Goal: Task Accomplishment & Management: Manage account settings

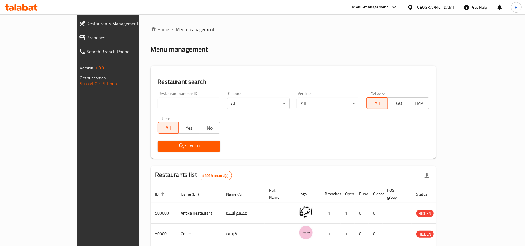
click at [87, 36] on span "Branches" at bounding box center [124, 37] width 74 height 7
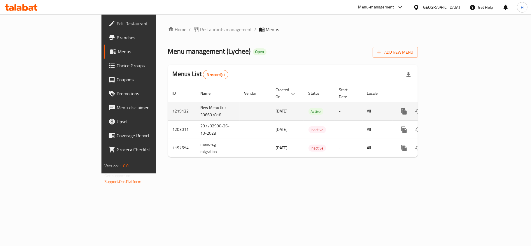
click at [449, 109] on icon "enhanced table" at bounding box center [446, 111] width 5 height 5
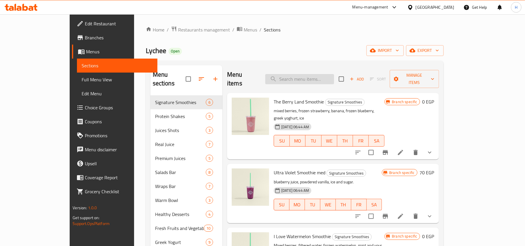
drag, startPoint x: 298, startPoint y: 79, endPoint x: 303, endPoint y: 78, distance: 4.8
click at [298, 79] on input "search" at bounding box center [299, 79] width 69 height 10
paste input "Build Your Own Salad"
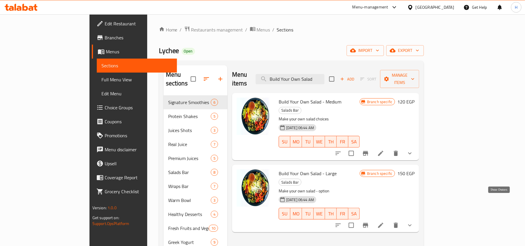
type input "Build Your Own Salad"
click at [414, 222] on icon "show more" at bounding box center [410, 225] width 7 height 7
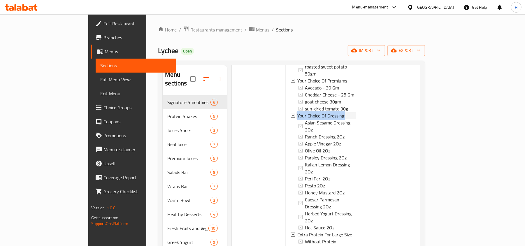
drag, startPoint x: 328, startPoint y: 78, endPoint x: 277, endPoint y: 80, distance: 51.4
click at [298, 112] on div "Your Choice Of Dressing:" at bounding box center [327, 115] width 59 height 7
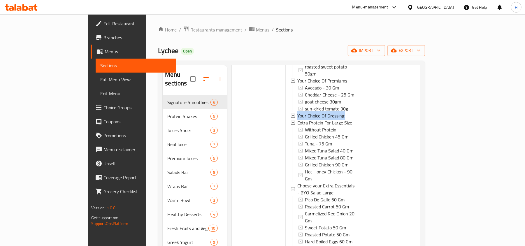
copy span "Your Choice Of Dressing:"
click at [104, 109] on span "Choice Groups" at bounding box center [138, 107] width 68 height 7
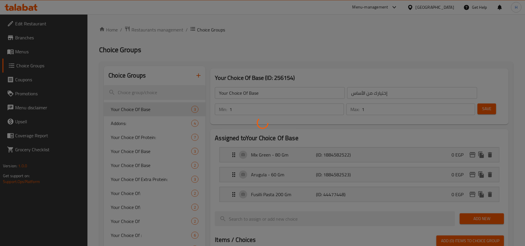
click at [171, 89] on div at bounding box center [262, 123] width 525 height 246
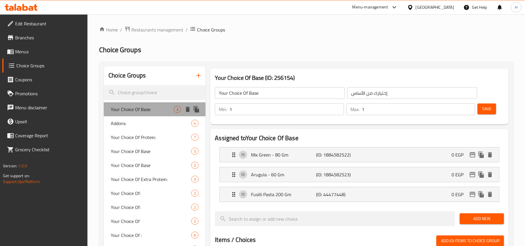
click at [152, 109] on span "Your Choice Of Base" at bounding box center [142, 109] width 63 height 7
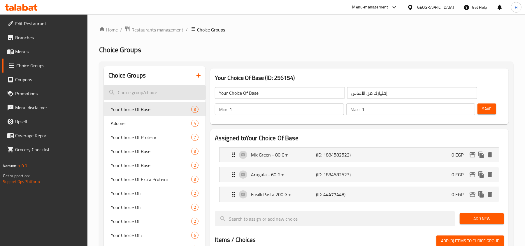
click at [164, 97] on input "search" at bounding box center [155, 92] width 102 height 15
paste input "Your Choice Of Dressing:"
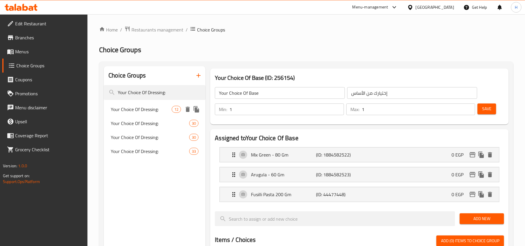
type input "Your Choice Of Dressing:"
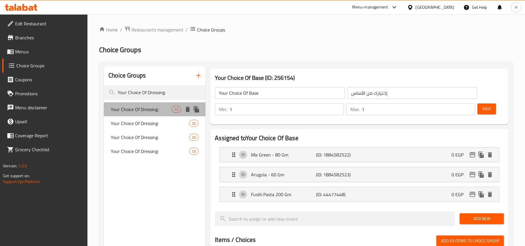
click at [152, 113] on span "Your Choice Of Dressing:" at bounding box center [141, 109] width 61 height 7
type input "Your Choice Of Dressing:"
type input "إختيارك من الدريسينج:"
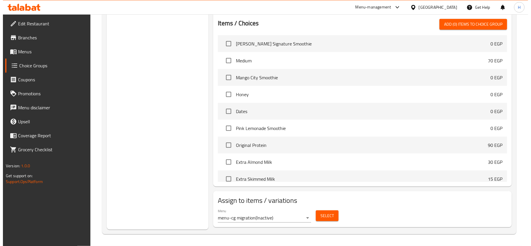
scroll to position [398, 0]
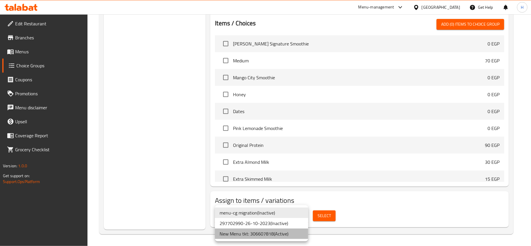
click at [284, 230] on li "New Menu tkt: 306607818 ( Active )" at bounding box center [261, 234] width 93 height 11
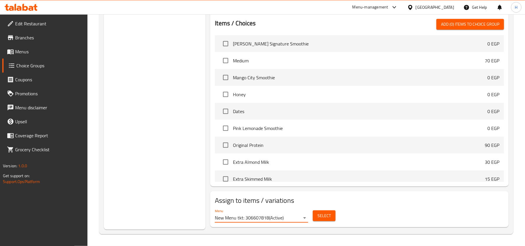
click at [333, 216] on button "Select" at bounding box center [324, 216] width 23 height 11
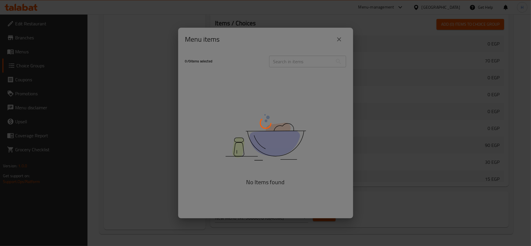
click at [129, 101] on div at bounding box center [265, 123] width 531 height 246
click at [166, 103] on div at bounding box center [265, 123] width 531 height 246
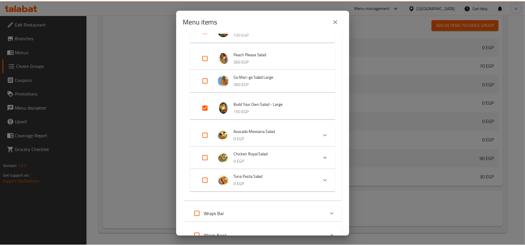
scroll to position [155, 0]
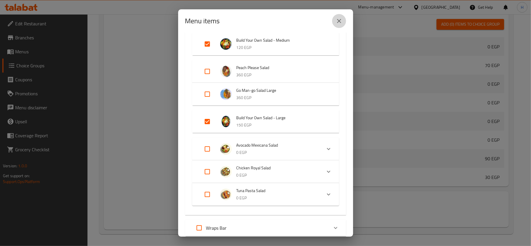
click at [340, 22] on icon "close" at bounding box center [339, 21] width 4 height 4
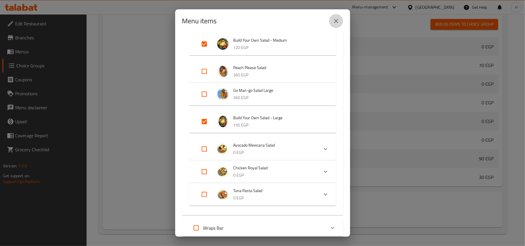
scroll to position [272, 0]
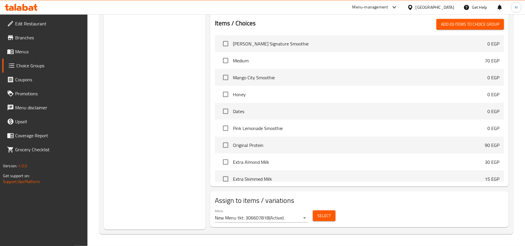
click at [45, 53] on span "Menus" at bounding box center [49, 51] width 68 height 7
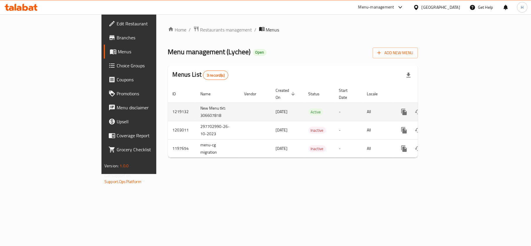
click at [450, 109] on icon "enhanced table" at bounding box center [446, 112] width 7 height 7
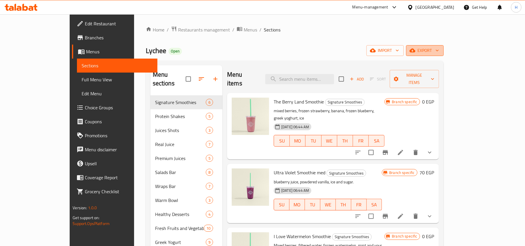
click at [439, 49] on span "export" at bounding box center [425, 50] width 28 height 7
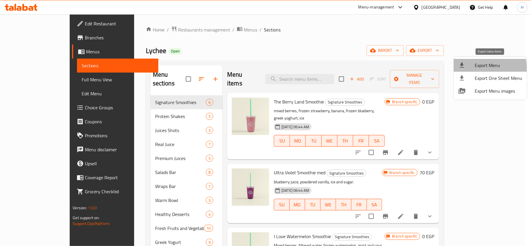
click at [485, 68] on span "Export Menu" at bounding box center [499, 65] width 48 height 7
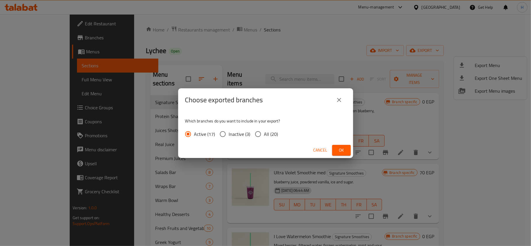
click at [278, 137] on div "Active (17) Inactive (3) All (20)" at bounding box center [234, 134] width 98 height 12
click at [268, 135] on span "All (20)" at bounding box center [271, 134] width 14 height 7
click at [264, 135] on input "All (20)" at bounding box center [258, 134] width 12 height 12
radio input "true"
click at [343, 148] on span "Ok" at bounding box center [341, 150] width 9 height 7
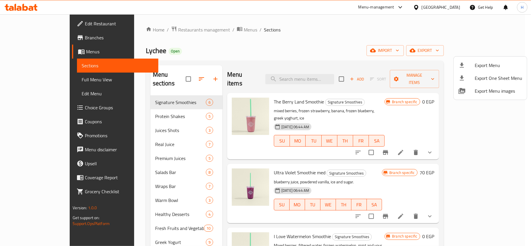
click at [57, 76] on div at bounding box center [265, 123] width 531 height 246
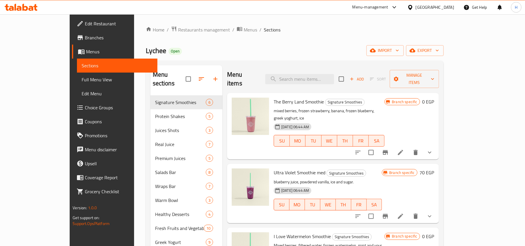
click at [77, 83] on link "Full Menu View" at bounding box center [117, 80] width 81 height 14
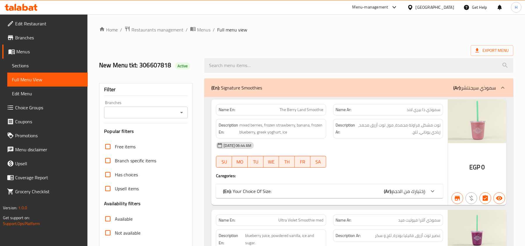
scroll to position [117, 0]
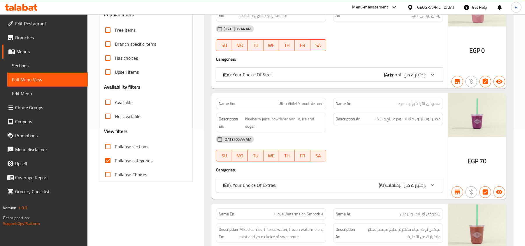
drag, startPoint x: 109, startPoint y: 146, endPoint x: 261, endPoint y: 164, distance: 153.0
click at [109, 146] on input "Collapse sections" at bounding box center [108, 147] width 14 height 14
checkbox input "true"
click at [110, 157] on input "Collapse categories" at bounding box center [108, 161] width 14 height 14
checkbox input "false"
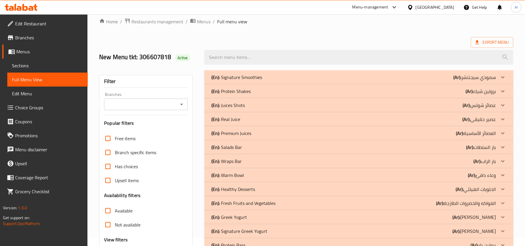
scroll to position [0, 0]
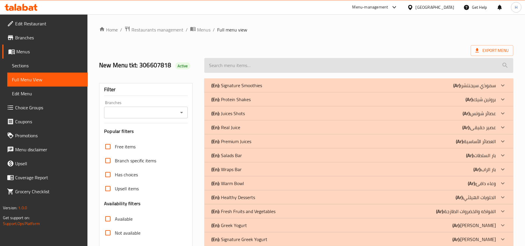
click at [271, 64] on input "search" at bounding box center [359, 65] width 309 height 15
paste input "Your Choice Of Dressing:"
type input "Your Choice Of Dressing:"
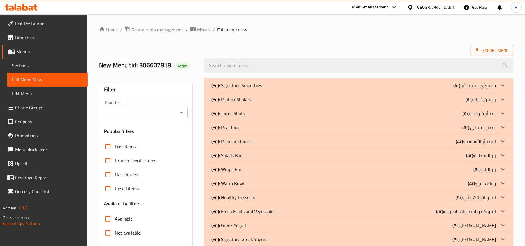
paste input "Build Your Own Salad"
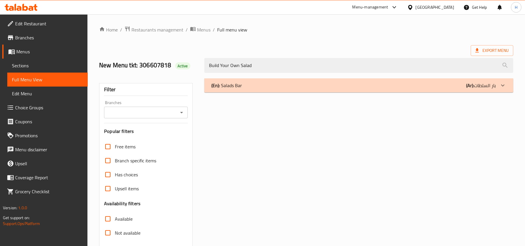
click at [249, 84] on div "(En): Salads Bar (Ar): بار السلطات" at bounding box center [354, 85] width 285 height 7
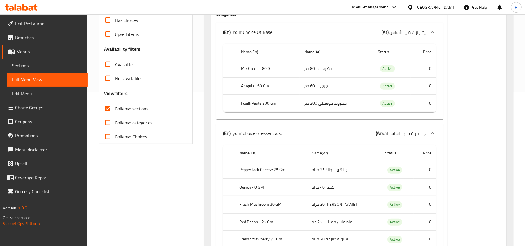
scroll to position [155, 0]
click at [288, 28] on div "(En): Your Choice Of Base (Ar): إختيارك من الأساس" at bounding box center [324, 31] width 203 height 7
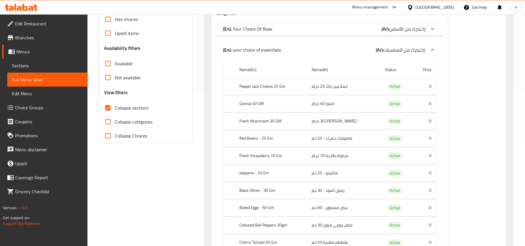
click at [293, 45] on div "(En): your choice of essentials: (Ar): إختيارك من الاساسيات:" at bounding box center [329, 50] width 227 height 19
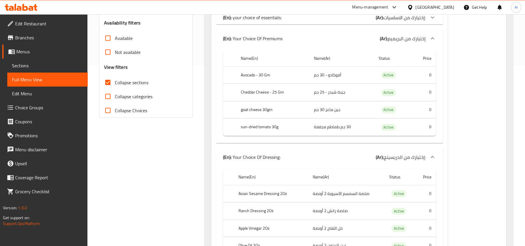
scroll to position [194, 0]
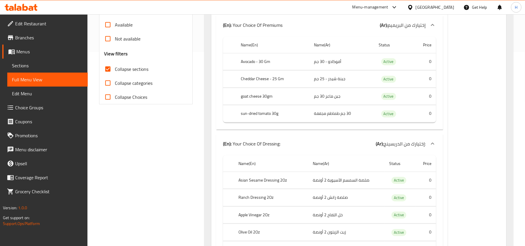
click at [295, 27] on div "(En): Your Choice Of Premiums (Ar): إختيارك من البريميم" at bounding box center [324, 25] width 203 height 7
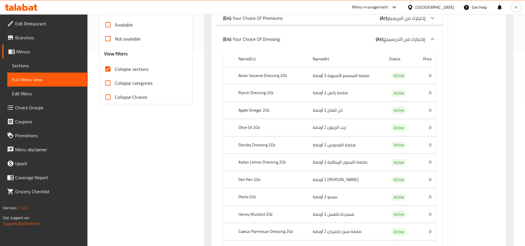
click at [295, 45] on div "(En): Your Choice Of Dressing: (Ar): إختيارك من الدريسينج:" at bounding box center [329, 39] width 227 height 19
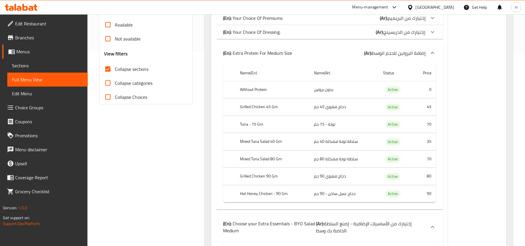
click at [293, 53] on div "(En): Extra Protein For Medium Size (Ar): إضافة البروتين للحجم الوسط" at bounding box center [324, 53] width 203 height 7
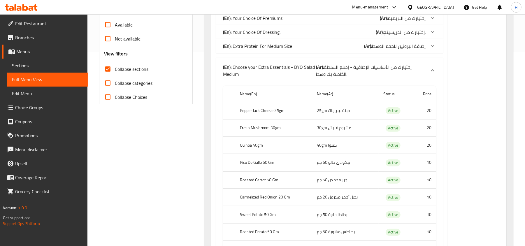
click at [293, 61] on div "(En): Choose your Extra Essentials - BYO Salad Medium (Ar): إختيارك من الأساسيا…" at bounding box center [329, 71] width 227 height 26
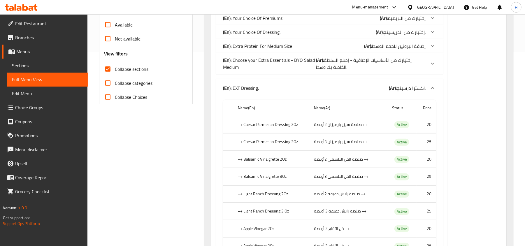
click at [291, 82] on div "(En): EXT Dressing: (Ar): اكسترا درسينج:" at bounding box center [329, 88] width 227 height 19
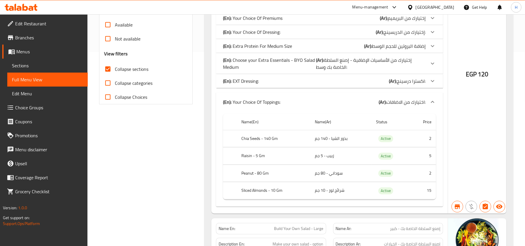
click at [288, 98] on div "(En): Your Choice Of Toppings: (Ar): اختيارك من الاضافات:" at bounding box center [329, 102] width 227 height 19
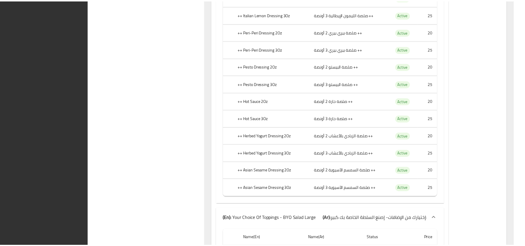
scroll to position [2369, 0]
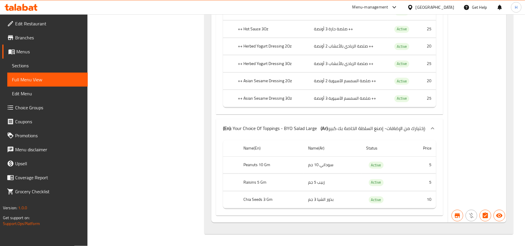
click at [321, 124] on b "(Ar):" at bounding box center [325, 128] width 8 height 9
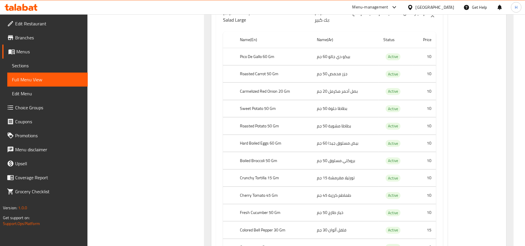
scroll to position [1352, 0]
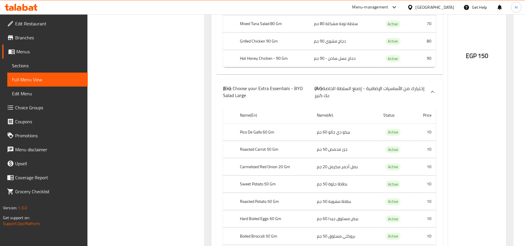
click at [312, 99] on p "(En): Choose your Extra Essentials - BYO Salad Large" at bounding box center [269, 92] width 92 height 14
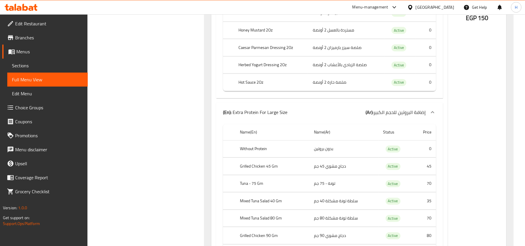
click at [303, 116] on div "(En): Extra Protein For Large Size (Ar): إضافة البروتين للحجم الكبير" at bounding box center [324, 112] width 203 height 7
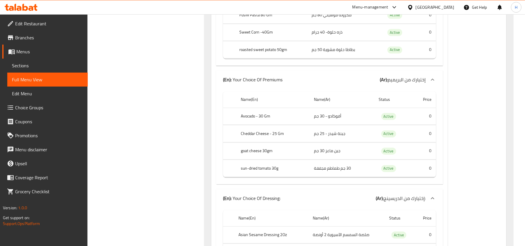
scroll to position [807, 0]
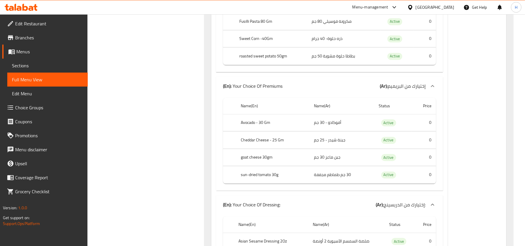
click at [300, 95] on div "(En): Your Choice Of Premiums (Ar): إختيارك من البريميم" at bounding box center [329, 86] width 227 height 19
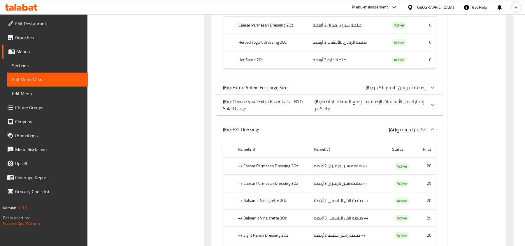
click at [297, 133] on div "(En): EXT Dressing: (Ar): اكسترا درسينج:" at bounding box center [324, 129] width 203 height 7
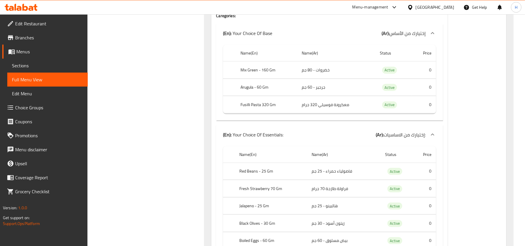
scroll to position [328, 0]
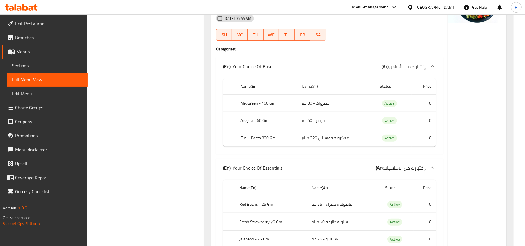
click at [289, 165] on div "(En): Your Choice Of Essentials: (Ar): إختيارك من الاساسيات:" at bounding box center [329, 168] width 227 height 19
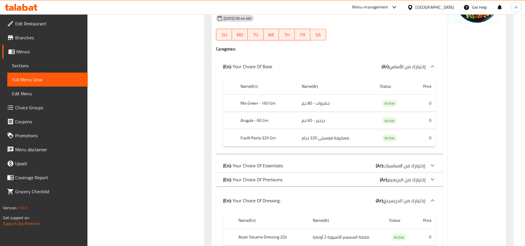
click at [281, 83] on th "Name(En)" at bounding box center [266, 86] width 61 height 17
click at [277, 85] on th "Name(En)" at bounding box center [266, 86] width 61 height 17
click at [260, 72] on div "(En): Your Choice Of Base (Ar): إختيارك من الأساس" at bounding box center [329, 66] width 227 height 19
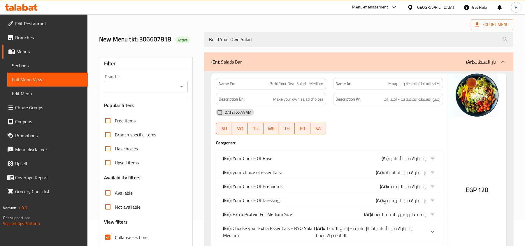
scroll to position [0, 0]
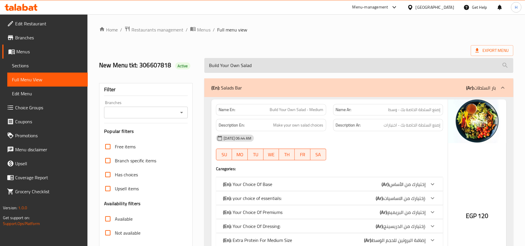
click at [272, 69] on input "Build Your Own Salad" at bounding box center [359, 65] width 309 height 15
paste input "Wrap"
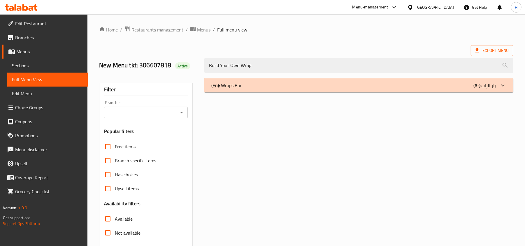
type input "Build Your Own Wrap"
click at [275, 89] on div "(En): Wraps Bar (Ar): بار الراب" at bounding box center [359, 85] width 309 height 14
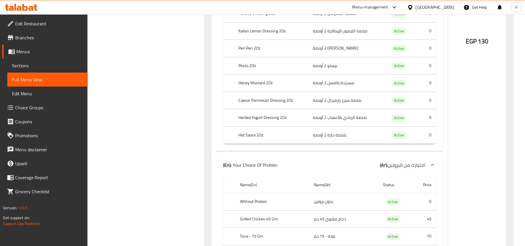
scroll to position [1558, 0]
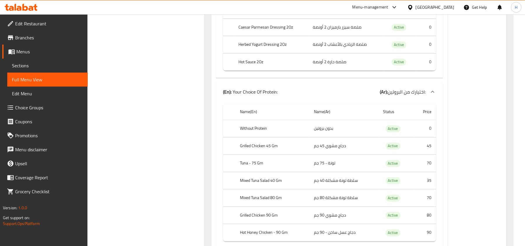
click at [310, 95] on div "(En): Your Choice Of Protein: (Ar): اختيارك من البروتين:" at bounding box center [324, 91] width 203 height 7
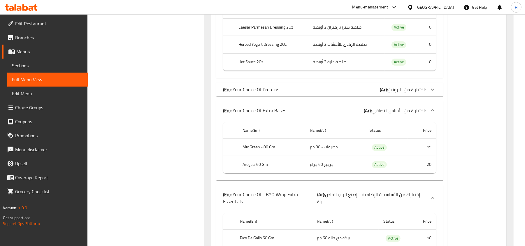
click at [310, 120] on div "(En): Your Choice Of Extra Base: (Ar): اختيارك من الأساس الاضافي:" at bounding box center [329, 110] width 227 height 19
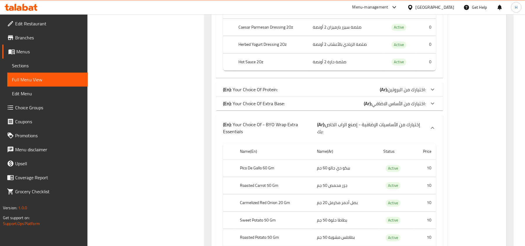
click at [311, 135] on p "(En): Your Choice Of - BYO Wrap Extra Essentials" at bounding box center [270, 128] width 94 height 14
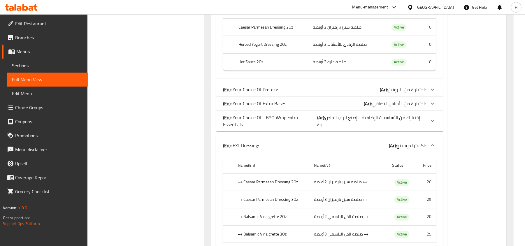
click at [302, 149] on div "(En): EXT Dressing: (Ar): اكسترا درسينج:" at bounding box center [324, 145] width 203 height 7
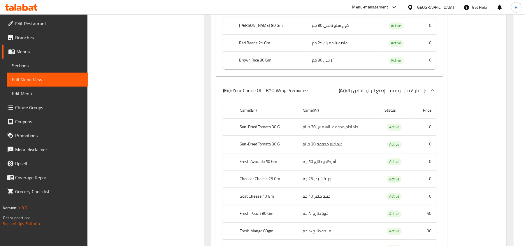
scroll to position [1041, 0]
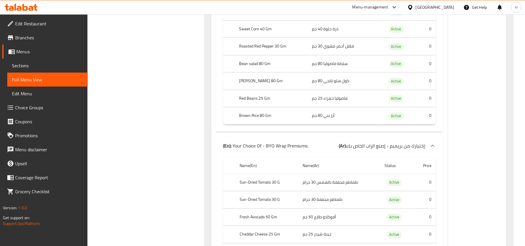
click at [302, 155] on div "(En): Your Choice Of - BYO Wrap Premiums: (Ar): إختيارك من بريميم - إصنع الراب …" at bounding box center [329, 146] width 227 height 19
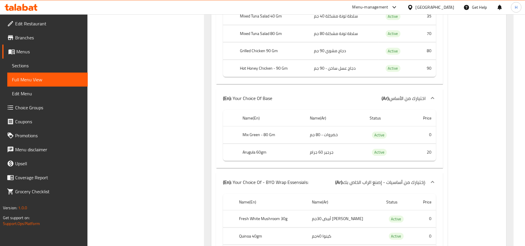
scroll to position [496, 0]
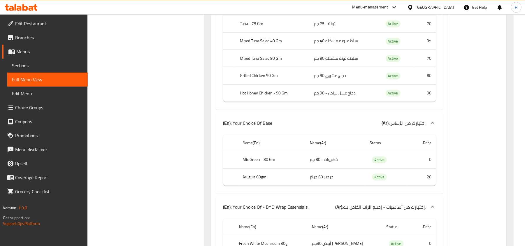
click at [292, 211] on p "(En): Your Choice Of - BYO Wrap Essensials:" at bounding box center [265, 207] width 85 height 7
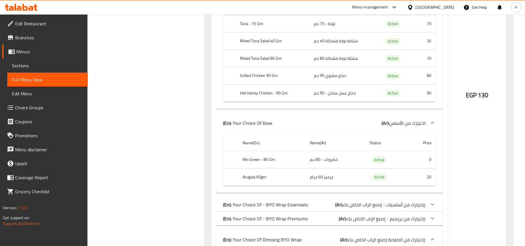
click at [288, 127] on div "(En): Your Choice Of Base (Ar): اختيارك من الأساس" at bounding box center [324, 123] width 203 height 7
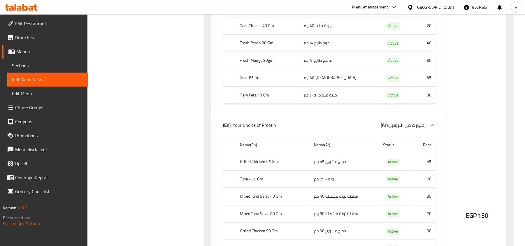
click at [288, 134] on div "(En): Your Choice of Protein (Ar): إختيارك من البروتين" at bounding box center [329, 125] width 227 height 19
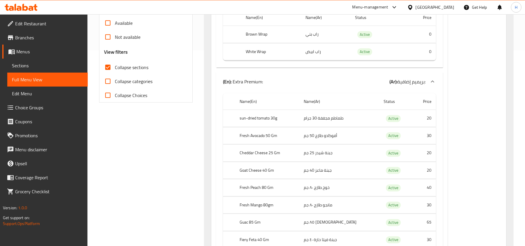
scroll to position [182, 0]
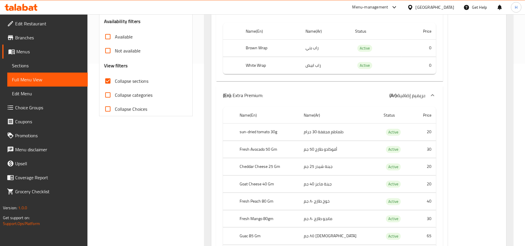
click at [287, 120] on th "Name(En)" at bounding box center [267, 115] width 64 height 17
click at [284, 105] on div "(En): Extra Premium: (Ar): بريميم إضافية:" at bounding box center [329, 95] width 227 height 19
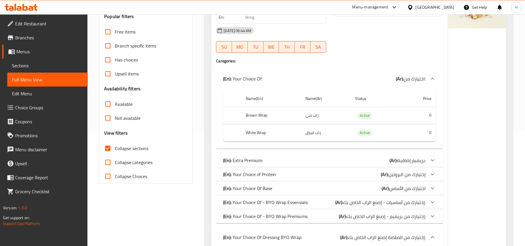
scroll to position [103, 0]
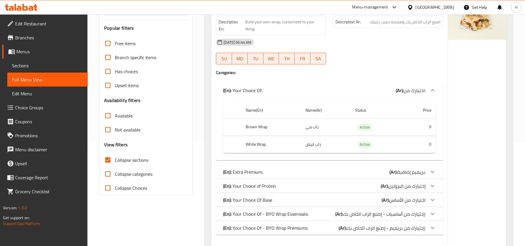
click at [272, 99] on div "(En): Your Choice Of: (Ar): اختيارك من:" at bounding box center [329, 90] width 227 height 19
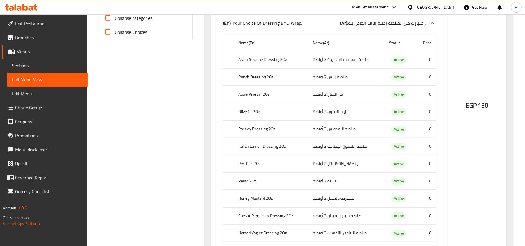
scroll to position [258, 0]
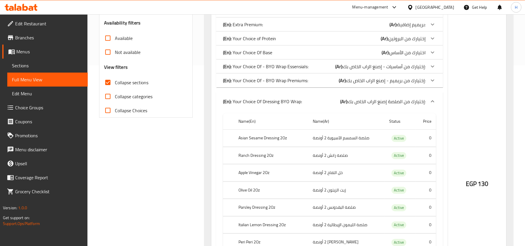
click at [59, 62] on span "Sections" at bounding box center [47, 65] width 71 height 7
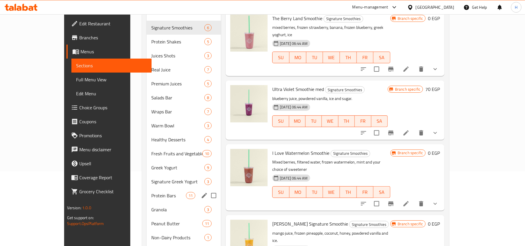
scroll to position [62, 0]
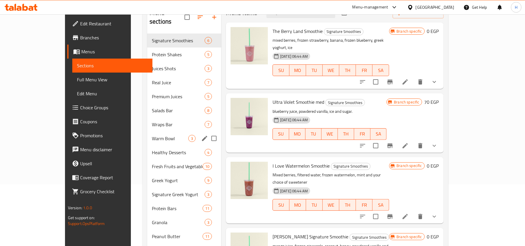
click at [147, 132] on div "Warm Bowl 3" at bounding box center [184, 139] width 74 height 14
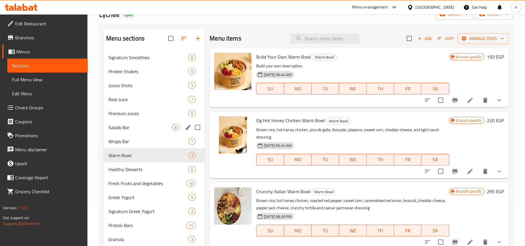
scroll to position [23, 0]
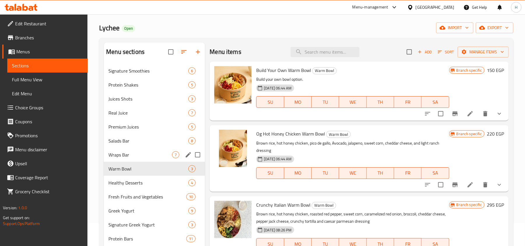
click at [144, 149] on div "Wraps Bar 7" at bounding box center [154, 155] width 101 height 14
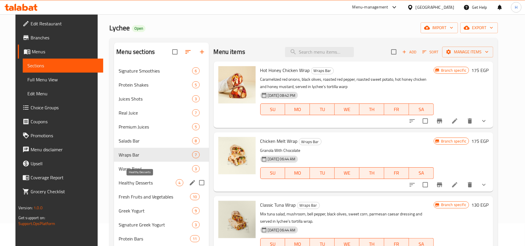
scroll to position [62, 0]
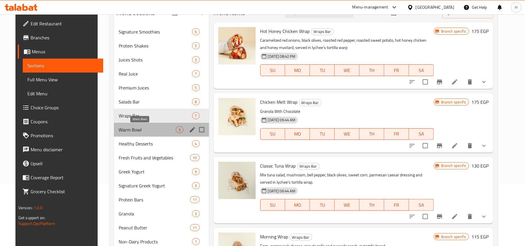
click at [127, 128] on span "Warm Bowl" at bounding box center [147, 129] width 57 height 7
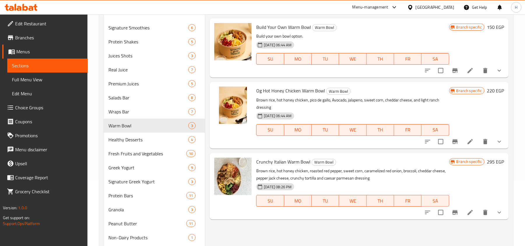
scroll to position [23, 0]
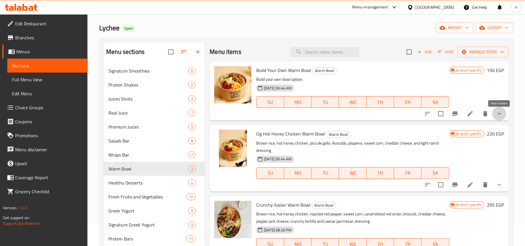
click at [502, 112] on icon "show more" at bounding box center [499, 113] width 7 height 7
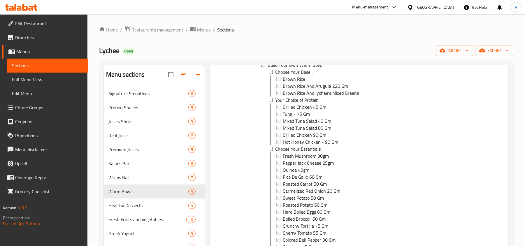
scroll to position [0, 0]
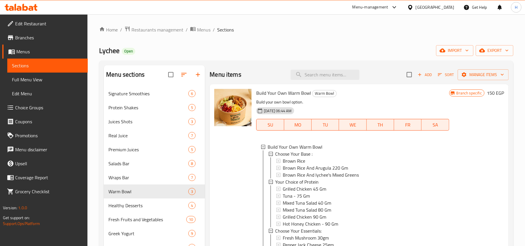
click at [310, 69] on div "Menu items Add Sort Manage items" at bounding box center [359, 74] width 299 height 19
click at [311, 75] on input "search" at bounding box center [325, 75] width 69 height 10
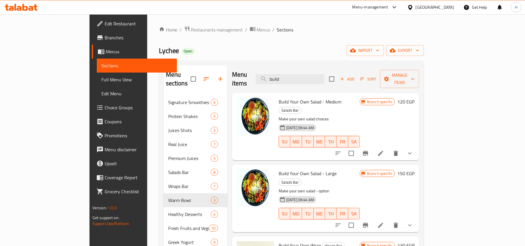
scroll to position [39, 0]
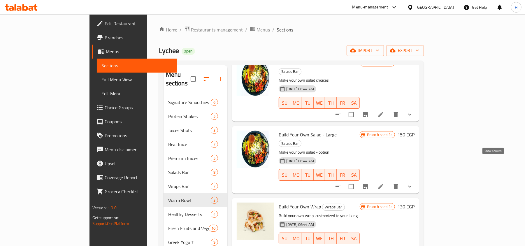
type input "build"
click at [417, 180] on button "show more" at bounding box center [410, 187] width 14 height 14
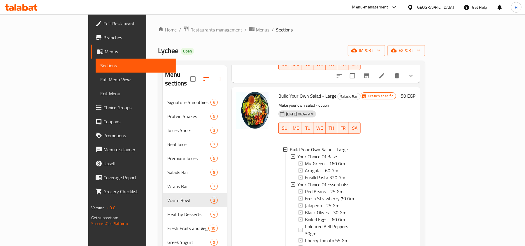
scroll to position [117, 0]
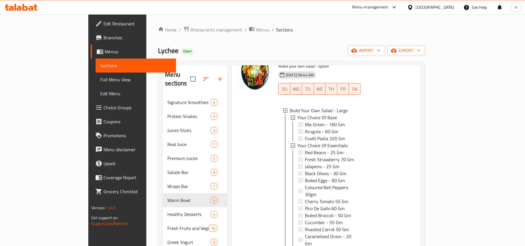
click at [91, 112] on link "Choice Groups" at bounding box center [133, 108] width 85 height 14
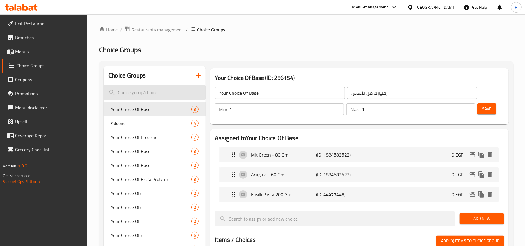
click at [153, 98] on input "search" at bounding box center [155, 92] width 102 height 15
paste input "Your Choice Of Dressing"
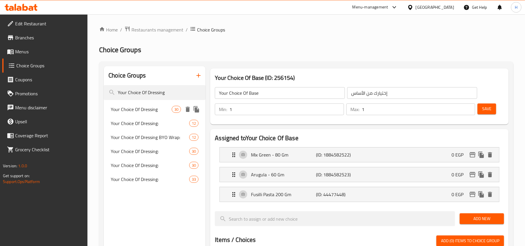
type input "Your Choice Of Dressing"
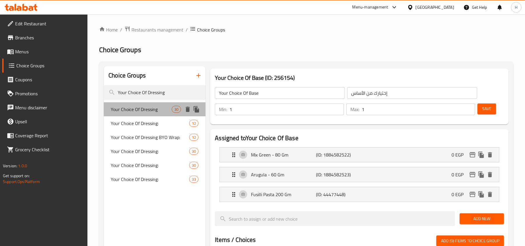
click at [146, 111] on span "Your Choice Of Dressing" at bounding box center [141, 109] width 61 height 7
type input "Your Choice Of Dressing"
type input "أختيارك من الدريسينج"
type input "0"
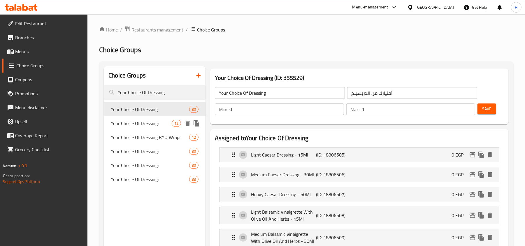
click at [149, 120] on span "Your Choice Of Dressing:" at bounding box center [141, 123] width 61 height 7
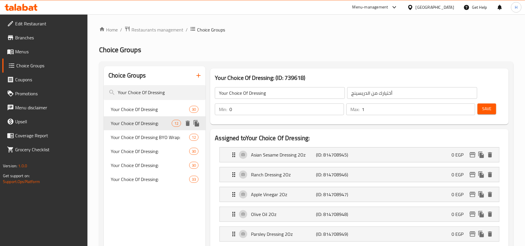
type input "Your Choice Of Dressing:"
type input "إختيارك من الدريسينج:"
type input "1"
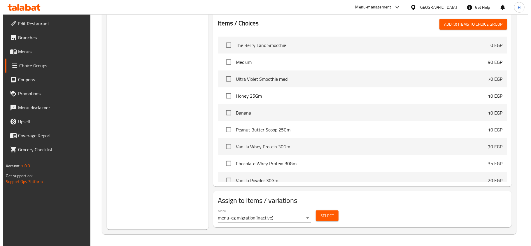
scroll to position [398, 0]
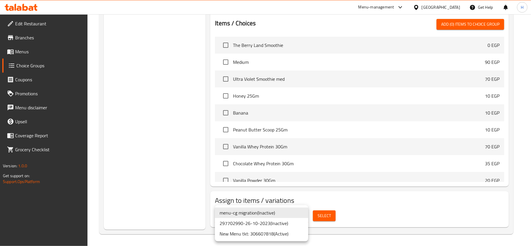
click at [280, 233] on li "New Menu tkt: 306607818 ( Active )" at bounding box center [261, 234] width 93 height 11
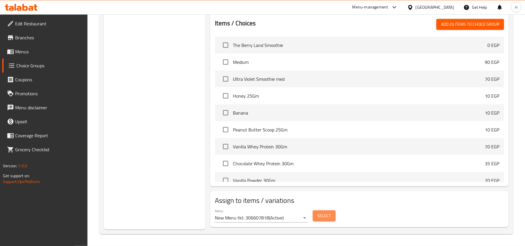
click at [321, 218] on span "Select" at bounding box center [324, 215] width 13 height 7
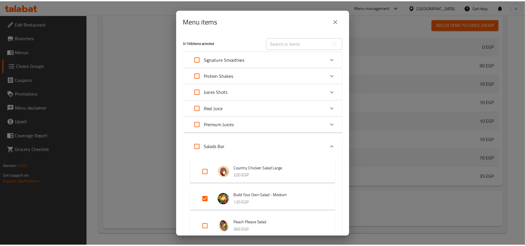
scroll to position [78, 0]
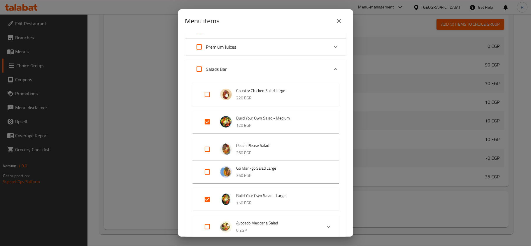
click at [336, 18] on icon "close" at bounding box center [339, 21] width 7 height 7
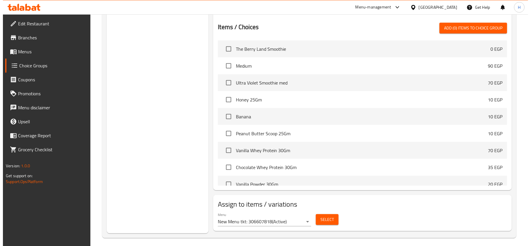
scroll to position [398, 0]
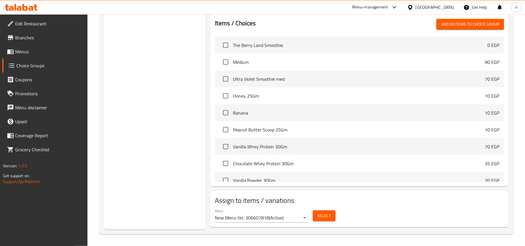
click at [317, 219] on button "Select" at bounding box center [324, 216] width 23 height 11
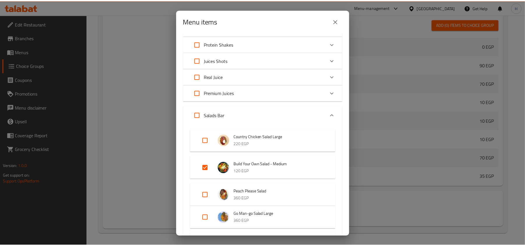
scroll to position [78, 0]
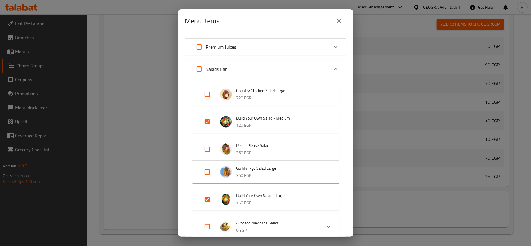
click at [153, 177] on div "Menu items 3 / 106 items selected ​ Signature Smoothies The Berry Land Smoothie…" at bounding box center [265, 123] width 531 height 246
click at [334, 23] on button "close" at bounding box center [339, 21] width 14 height 14
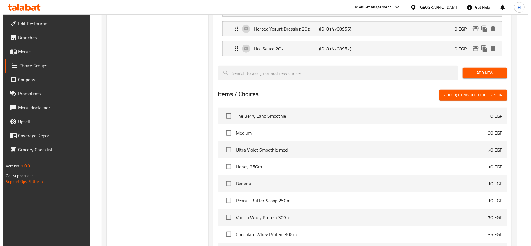
scroll to position [398, 0]
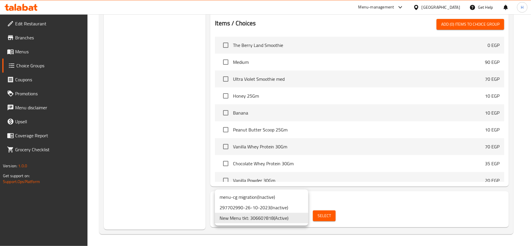
click at [319, 215] on div at bounding box center [265, 123] width 531 height 246
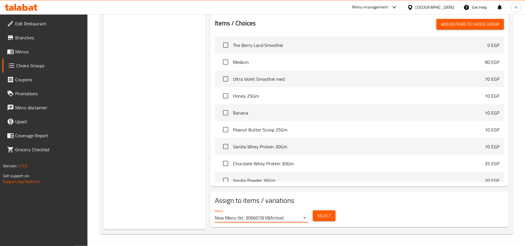
click at [319, 215] on span "Select" at bounding box center [324, 215] width 13 height 7
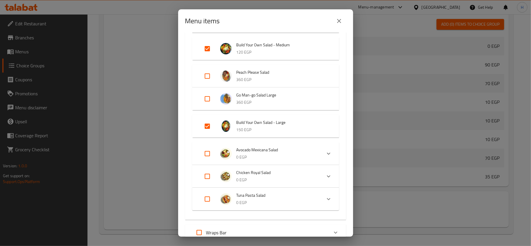
scroll to position [155, 0]
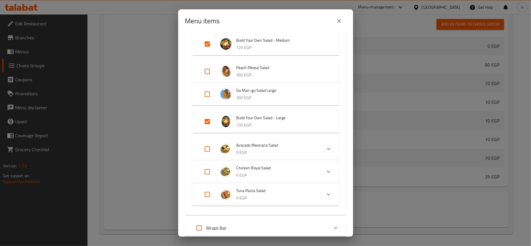
click at [205, 118] on input "Expand" at bounding box center [207, 122] width 14 height 14
checkbox input "false"
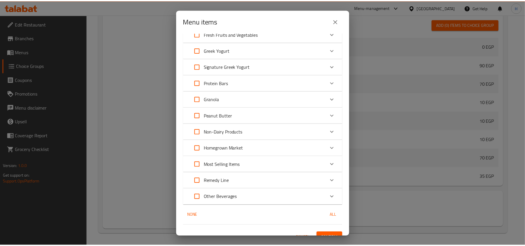
scroll to position [497, 0]
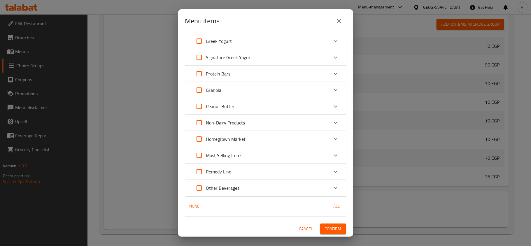
drag, startPoint x: 334, startPoint y: 227, endPoint x: 296, endPoint y: 223, distance: 38.1
click at [334, 227] on span "Confirm" at bounding box center [333, 229] width 17 height 7
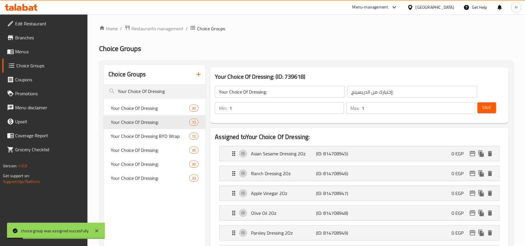
scroll to position [0, 0]
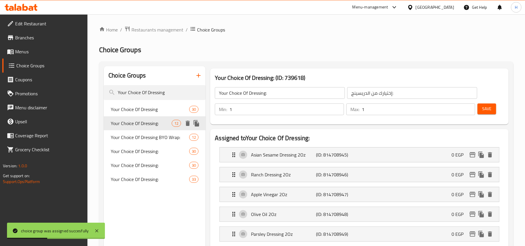
click at [158, 121] on span "Your Choice Of Dressing:" at bounding box center [141, 123] width 61 height 7
click at [195, 124] on icon "duplicate" at bounding box center [197, 123] width 6 height 6
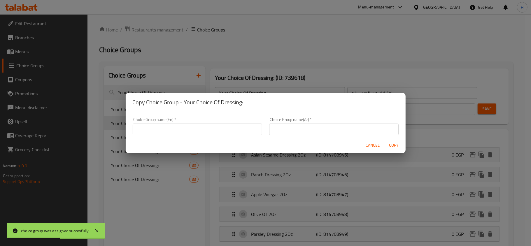
click at [198, 131] on input "text" at bounding box center [198, 130] width 130 height 12
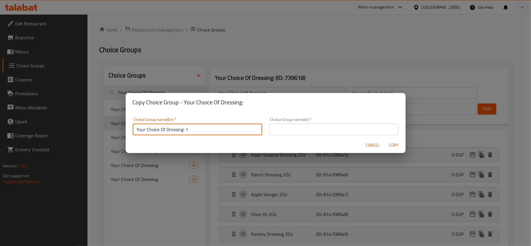
type input "Your Choice Of Dressing: 1"
click at [322, 133] on input "text" at bounding box center [334, 130] width 130 height 12
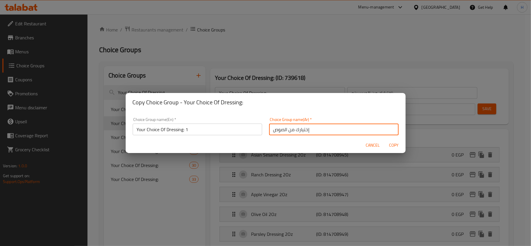
type input "إختيارك من الصوص:"
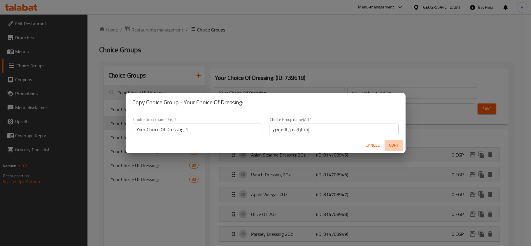
click at [391, 144] on span "Copy" at bounding box center [394, 145] width 14 height 7
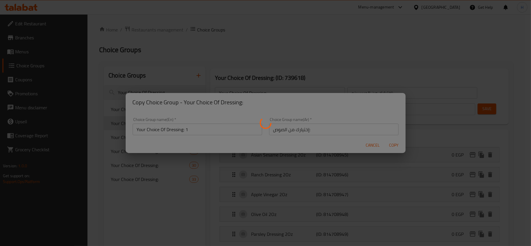
type input "Your Choice Of Dressing: 1"
type input "إختيارك من الصوص:"
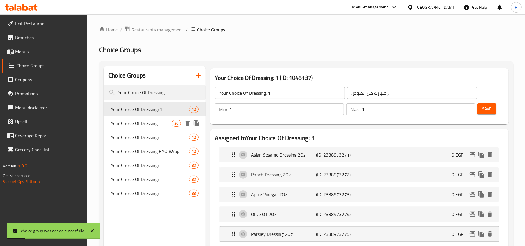
click at [163, 127] on span "Your Choice Of Dressing" at bounding box center [141, 123] width 61 height 7
type input "Your Choice Of Dressing"
type input "أختيارك من الدريسينج"
type input "0"
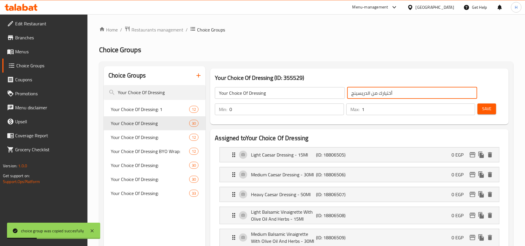
click at [376, 95] on input "أختيارك من الدريسينج" at bounding box center [412, 93] width 130 height 12
click at [364, 93] on input "أختيارك من الدريسينج" at bounding box center [412, 93] width 130 height 12
click at [132, 110] on span "Your Choice Of Dressing: 1" at bounding box center [141, 109] width 61 height 7
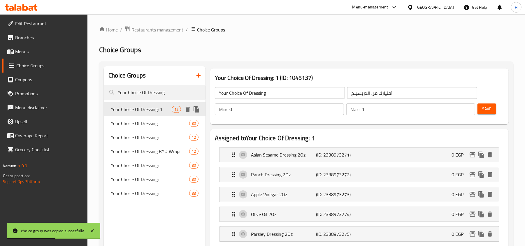
type input "Your Choice Of Dressing: 1"
type input "إختيارك من الصوص:"
type input "1"
click at [373, 93] on input "إختيارك من الصوص:" at bounding box center [412, 93] width 130 height 12
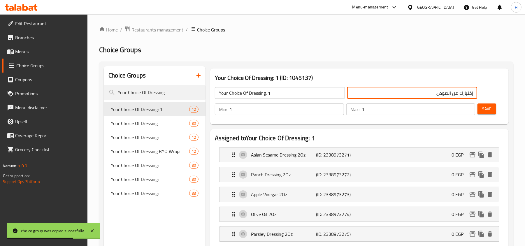
click at [442, 92] on input "إختيارك من الصوص:" at bounding box center [412, 93] width 130 height 12
paste input "ريسينج"
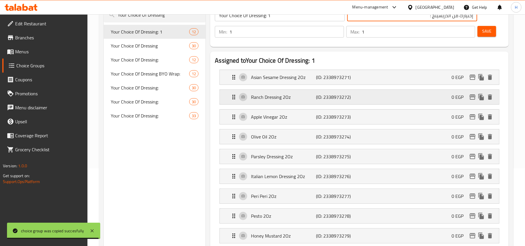
scroll to position [39, 0]
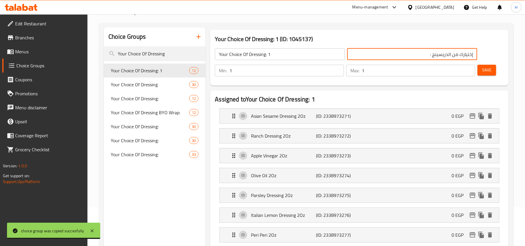
type input "إختيارك من الدريسينج :"
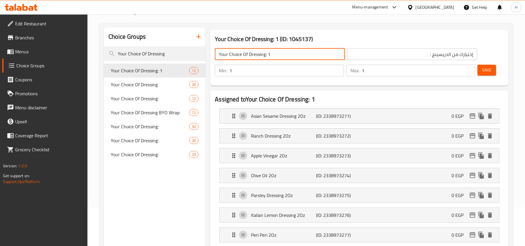
click at [298, 55] on input "Your Choice Of Dressing: 1" at bounding box center [280, 54] width 130 height 12
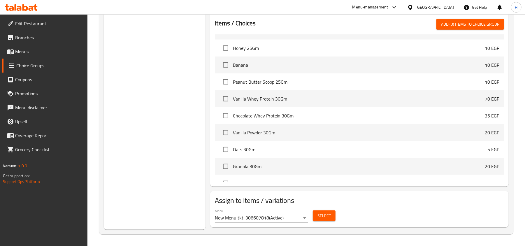
scroll to position [155, 0]
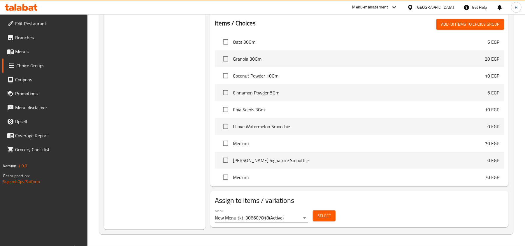
type input "Your Choice Of Dressing:"
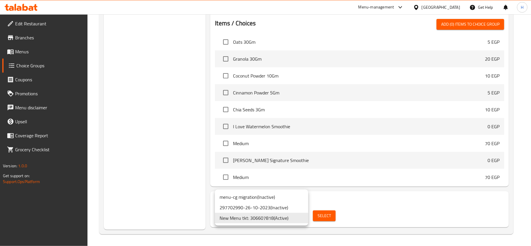
click at [332, 215] on div at bounding box center [265, 123] width 531 height 246
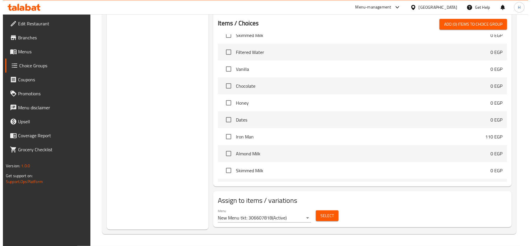
scroll to position [398, 0]
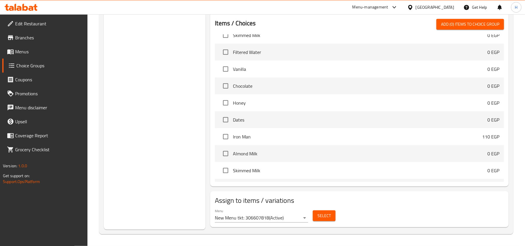
click at [335, 220] on button "Select" at bounding box center [324, 216] width 23 height 11
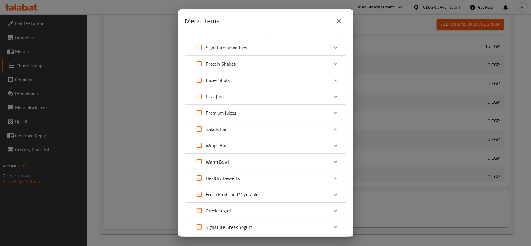
scroll to position [0, 0]
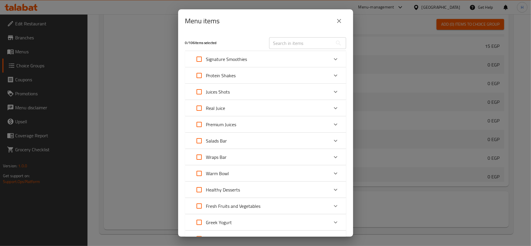
click at [299, 46] on input "text" at bounding box center [301, 43] width 64 height 12
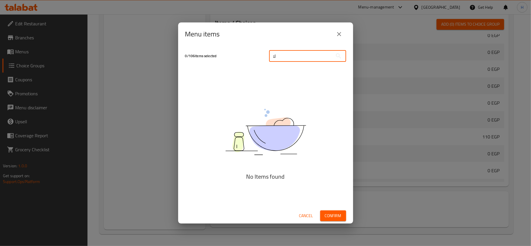
scroll to position [425, 0]
type input "ل"
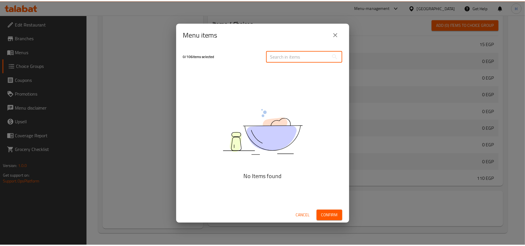
scroll to position [467, 0]
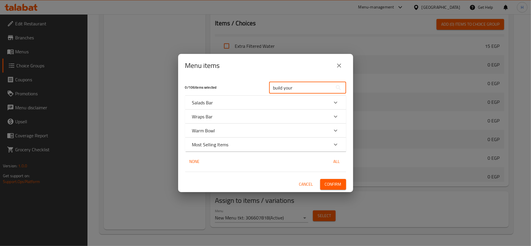
type input "build your"
click at [268, 108] on div "Salads Bar" at bounding box center [265, 103] width 161 height 14
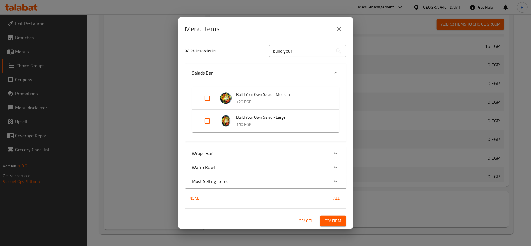
click at [205, 123] on input "Expand" at bounding box center [207, 121] width 14 height 14
checkbox input "true"
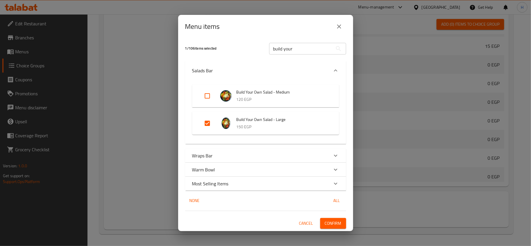
click at [333, 225] on span "Confirm" at bounding box center [333, 223] width 17 height 7
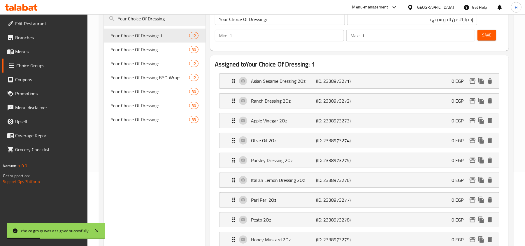
scroll to position [0, 0]
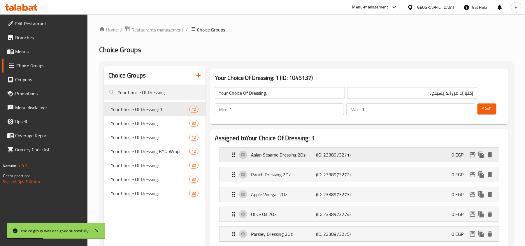
click at [292, 157] on p "Asian Sesame Dressing 2Oz" at bounding box center [283, 154] width 65 height 7
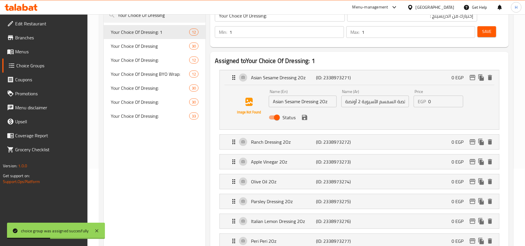
scroll to position [78, 0]
click at [323, 103] on input "Asian Sesame Dressing 2Oz" at bounding box center [303, 101] width 68 height 12
click at [326, 103] on input "Asian Sesame Dressing 30oz" at bounding box center [303, 101] width 68 height 12
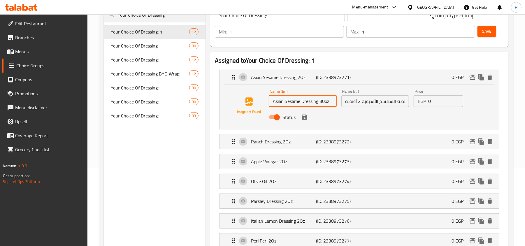
click at [327, 102] on input "Asian Sesame Dressing 30oz" at bounding box center [303, 101] width 68 height 12
click at [326, 103] on input "Asian Sesame Dressing 30Oz" at bounding box center [303, 101] width 68 height 12
type input "Asian Sesame Dressing 30 Oz"
click at [347, 104] on input "صلصة السمسم الآسيوية 2 أونصة" at bounding box center [376, 101] width 68 height 12
click at [361, 103] on input "صلصة السمسم الآسيوية 2 أونصة" at bounding box center [376, 101] width 68 height 12
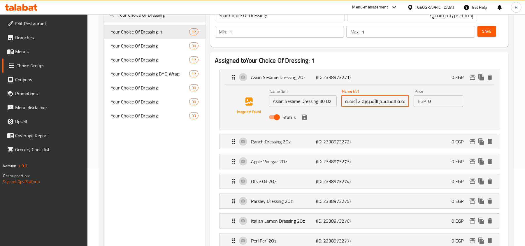
click at [360, 103] on input "صلصة السمسم الآسيوية 2 أونصة" at bounding box center [376, 101] width 68 height 12
click at [359, 103] on input "صلصة السمسم الآسيوية 2 أونصة" at bounding box center [376, 101] width 68 height 12
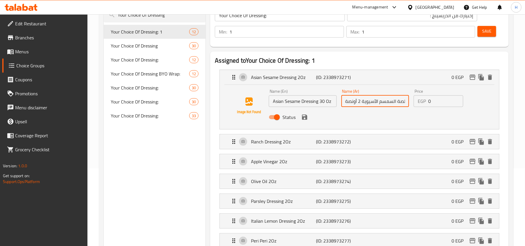
click at [359, 103] on input "صلصة السمسم الآسيوية 2 أونصة" at bounding box center [376, 101] width 68 height 12
click at [359, 100] on input "صلصة السمسم الآسيوية 2 أونصة" at bounding box center [376, 101] width 68 height 12
click at [359, 102] on input "صلصة السمسم الآسيوية 3أونصة" at bounding box center [376, 101] width 68 height 12
click at [354, 139] on p "(ID: 2338973272)" at bounding box center [338, 141] width 43 height 7
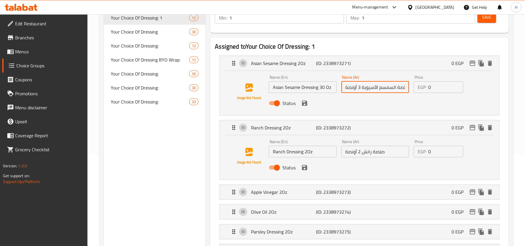
scroll to position [117, 0]
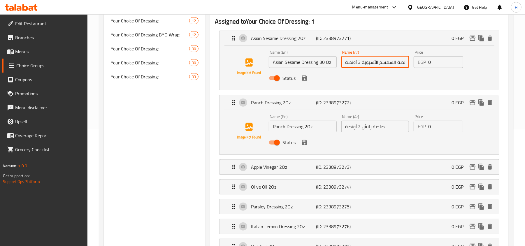
click at [306, 81] on icon "save" at bounding box center [304, 78] width 5 height 5
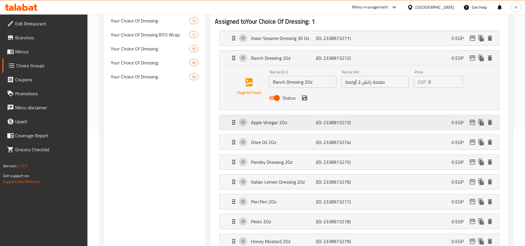
type input "صلصة السمسم الآسيوية 3 أونصة"
click at [309, 81] on input "Ranch Dressing 2Oz" at bounding box center [303, 82] width 68 height 12
type input "Ranch Dressing 3Oz"
click at [360, 84] on input "صلصة رانش 2 أونصة" at bounding box center [376, 82] width 68 height 12
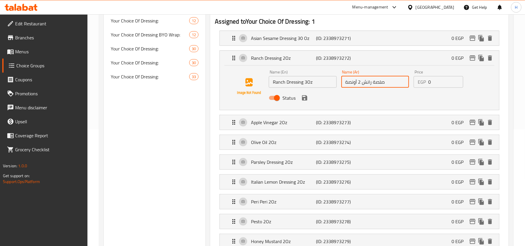
click at [360, 84] on input "صلصة رانش 2 أونصة" at bounding box center [376, 82] width 68 height 12
click at [360, 81] on input "صلصة رانش 2 أونصة" at bounding box center [376, 82] width 68 height 12
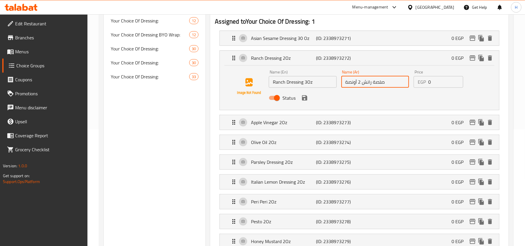
click at [360, 81] on input "صلصة رانش 2 أونصة" at bounding box center [376, 82] width 68 height 12
click at [360, 84] on input "صلصة رانش 2 أونصة" at bounding box center [376, 82] width 68 height 12
click at [359, 84] on input "صلصة رانش 2 أونصة" at bounding box center [376, 82] width 68 height 12
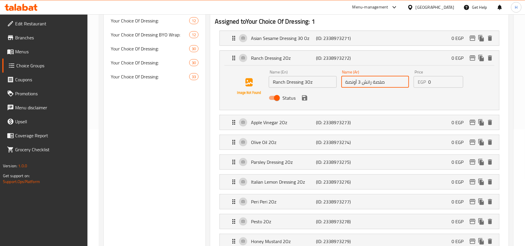
type input "صلصة رانش 3 أونصة"
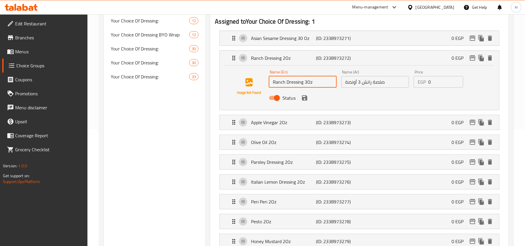
click at [307, 82] on input "Ranch Dressing 3Oz" at bounding box center [303, 82] width 68 height 12
click at [306, 102] on button "save" at bounding box center [304, 98] width 9 height 9
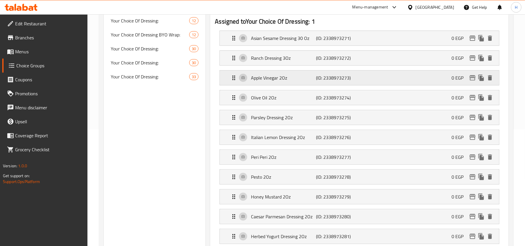
click at [330, 83] on div "Apple Vinegar 2Oz (ID: 2338973273) 0 EGP" at bounding box center [361, 78] width 262 height 15
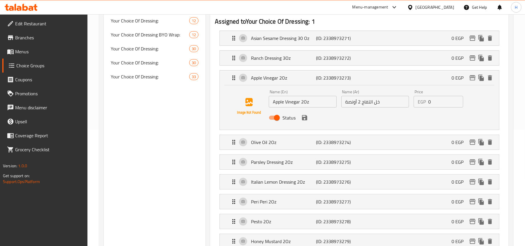
click at [308, 104] on input "Apple Vinegar 2Oz" at bounding box center [303, 102] width 68 height 12
paste input "3"
type input "Apple Vinegar 3Oz"
click at [362, 107] on input "خل التفاح 2 أونصة" at bounding box center [376, 102] width 68 height 12
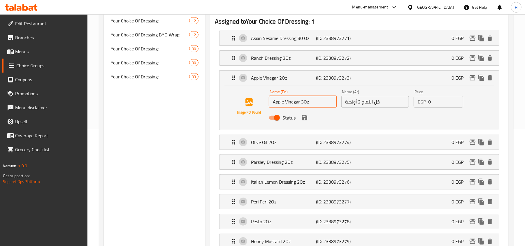
click at [362, 107] on input "خل التفاح 2 أونصة" at bounding box center [376, 102] width 68 height 12
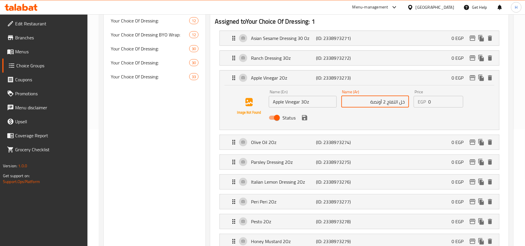
click at [385, 103] on input "خل التفاح 2 أونصة" at bounding box center [376, 102] width 68 height 12
click at [386, 102] on input "خل التفاح 2 أونصة" at bounding box center [376, 102] width 68 height 12
click at [305, 118] on icon "save" at bounding box center [304, 117] width 5 height 5
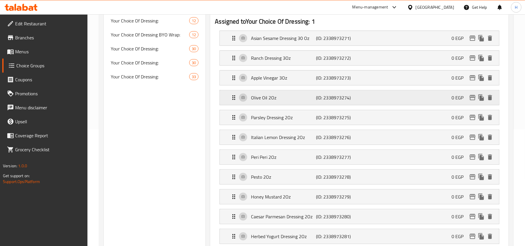
type input "خل التفاح 3 أونصة"
click at [346, 99] on p "(ID: 2338973274)" at bounding box center [338, 97] width 43 height 7
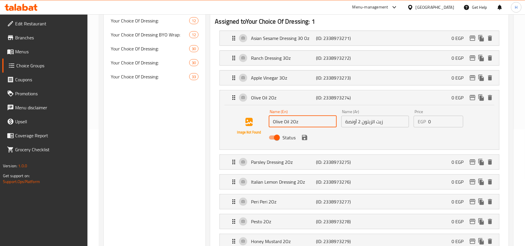
click at [296, 124] on input "Olive Oil 2Oz" at bounding box center [303, 122] width 68 height 12
paste input "3"
type input "Olive Oil 3Oz"
click at [376, 124] on input "زيت الزيتون 2 أونصة" at bounding box center [376, 122] width 68 height 12
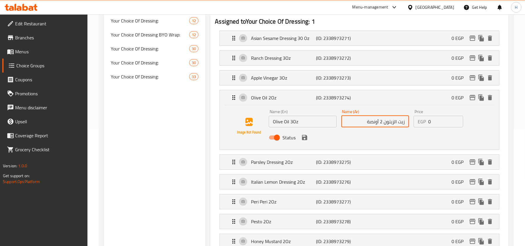
click at [382, 122] on input "زيت الزيتون 2 أونصة" at bounding box center [376, 122] width 68 height 12
click at [306, 140] on icon "save" at bounding box center [304, 137] width 5 height 5
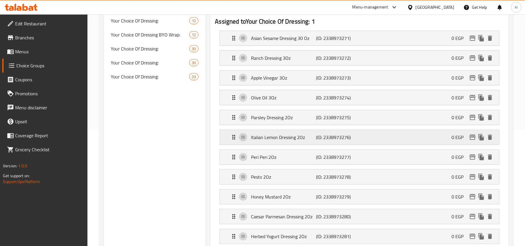
type input "زيت الزيتون 3 أونصة"
click at [362, 122] on div "Parsley Dressing 2Oz (ID: 2338973275) 0 EGP" at bounding box center [361, 117] width 262 height 15
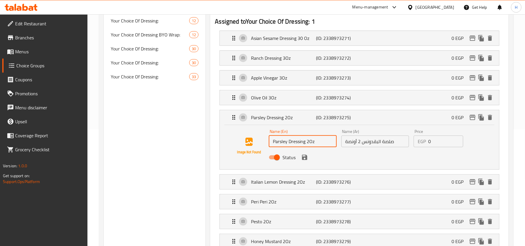
click at [308, 145] on input "Parsley Dressing 2Oz" at bounding box center [303, 142] width 68 height 12
paste input "3"
click at [354, 148] on div "Name (Ar) صلصة البقدونس 2 أونصة Name (Ar)" at bounding box center [375, 138] width 72 height 22
type input "Parsley Dressing 3Oz"
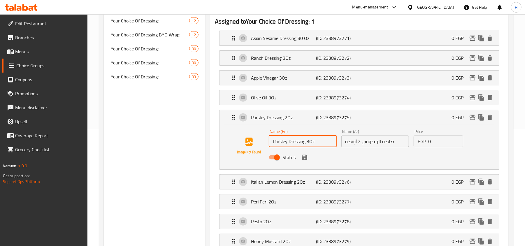
click at [363, 144] on input "صلصة البقدونس 2 أونصة" at bounding box center [376, 142] width 68 height 12
click at [371, 141] on input "صلصة البقدونس 2 أونصة" at bounding box center [376, 142] width 68 height 12
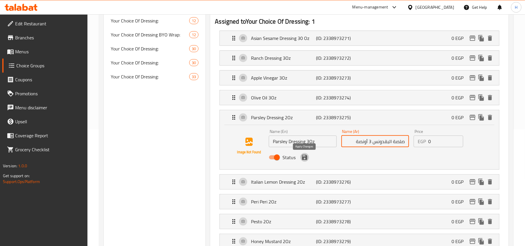
click at [306, 161] on icon "save" at bounding box center [304, 157] width 7 height 7
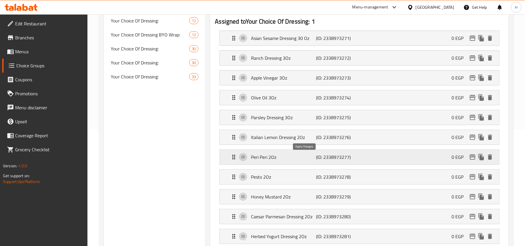
type input "صلصة البقدونس 3 أونصة"
click at [357, 137] on p "(ID: 2338973276)" at bounding box center [338, 137] width 43 height 7
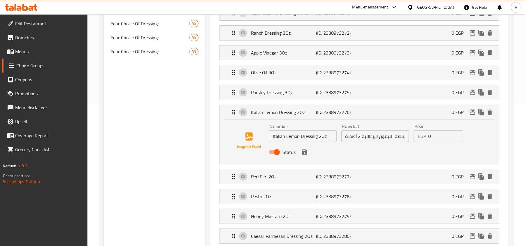
scroll to position [155, 0]
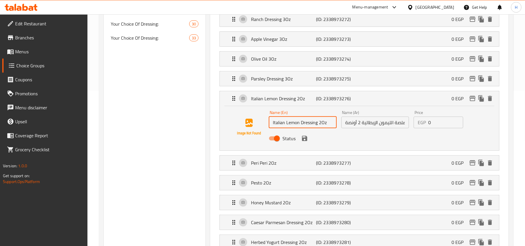
click at [321, 125] on input "Italian Lemon Dressing 2Oz" at bounding box center [303, 123] width 68 height 12
paste input "3"
type input "Italian Lemon Dressing 3Oz"
click at [385, 123] on input "صلصة الليمون الإيطالية 2 أونصة" at bounding box center [376, 123] width 68 height 12
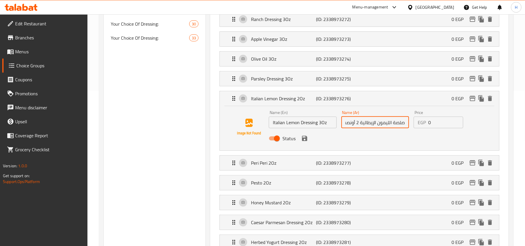
click at [357, 125] on input "صلصة الليمون الإيطالية 2 أونصة" at bounding box center [376, 123] width 68 height 12
click at [358, 124] on input "صلصة الليمون الإيطالية 2 أونصة" at bounding box center [376, 123] width 68 height 12
click at [303, 138] on icon "save" at bounding box center [304, 138] width 7 height 7
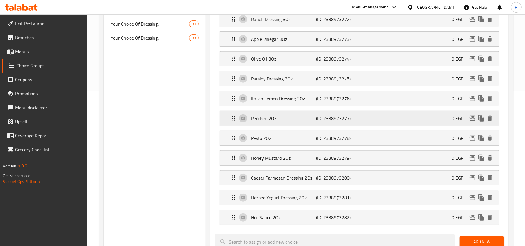
type input "صلصة الليمون الإيطالية 3 أونصة"
click at [369, 117] on div "Peri Peri 2Oz (ID: 2338973277) 0 EGP" at bounding box center [361, 118] width 262 height 15
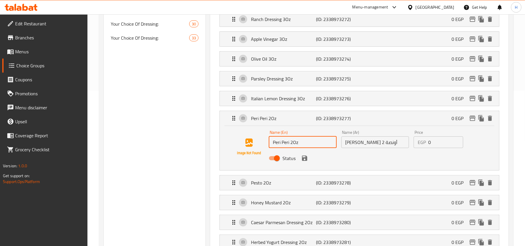
click at [291, 143] on input "Peri Peri 2Oz" at bounding box center [303, 143] width 68 height 12
click at [293, 143] on input "Peri Peri 2Oz" at bounding box center [303, 143] width 68 height 12
paste input "3"
type input "Peri Peri 3Oz"
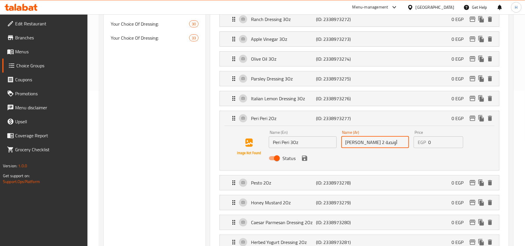
click at [389, 143] on input "[PERSON_NAME] 2 أونصة" at bounding box center [376, 143] width 68 height 12
click at [384, 145] on input "[PERSON_NAME] 2 أونصة" at bounding box center [376, 143] width 68 height 12
click at [303, 156] on icon "save" at bounding box center [304, 158] width 7 height 7
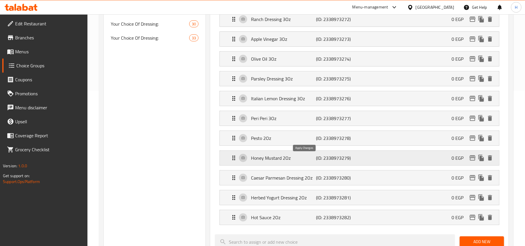
type input "[PERSON_NAME] 3 أونصة"
click at [364, 140] on div "Pesto 2Oz (ID: 2338973278) 0 EGP" at bounding box center [361, 138] width 262 height 15
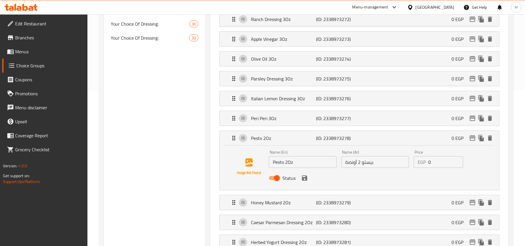
click at [288, 161] on input "Pesto 2Oz" at bounding box center [303, 162] width 68 height 12
paste input "3"
type input "Pesto 3Oz"
click at [366, 166] on input "بيستو 2 أونصة" at bounding box center [376, 162] width 68 height 12
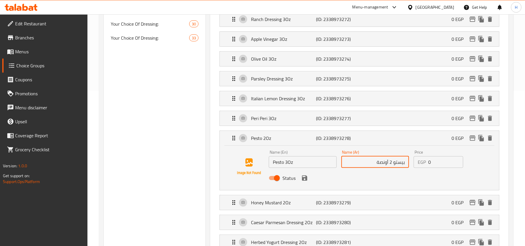
click at [392, 165] on input "بيستو 2 أونصة" at bounding box center [376, 162] width 68 height 12
type input "بيستو 3 أونصة"
click at [309, 180] on button "save" at bounding box center [304, 178] width 9 height 9
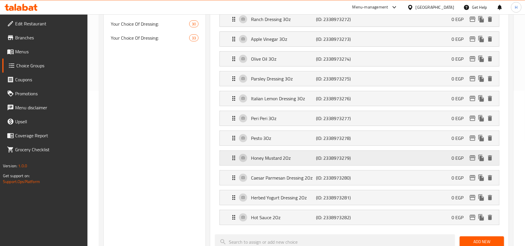
click at [368, 154] on div "Honey Mustard 2Oz (ID: 2338973279) 0 EGP" at bounding box center [361, 158] width 262 height 15
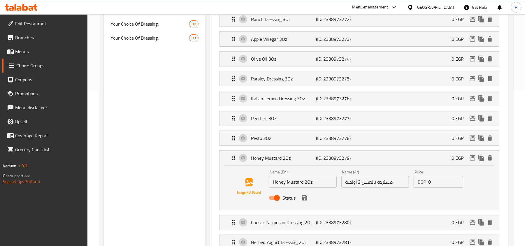
click at [307, 184] on input "Honey Mustard 2Oz" at bounding box center [303, 182] width 68 height 12
paste input "3"
type input "Honey Mustard 3Oz"
click at [392, 181] on input "مستردة بالعسل 2 أونصة" at bounding box center [376, 182] width 68 height 12
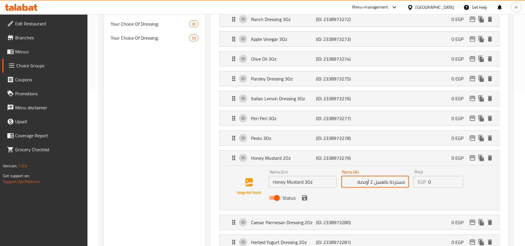
click at [373, 184] on input "مستردة بالعسل 2 أونصة" at bounding box center [376, 182] width 68 height 12
click at [306, 201] on icon "save" at bounding box center [304, 197] width 5 height 5
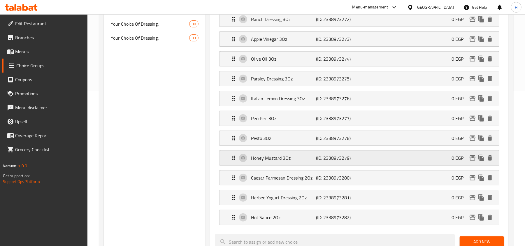
type input "مستردة بالعسل 3 أونصة"
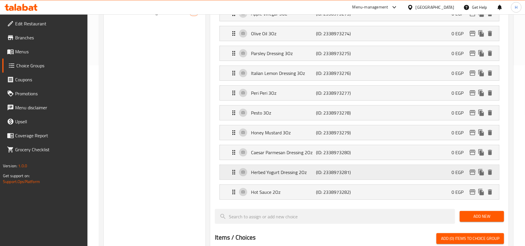
scroll to position [194, 0]
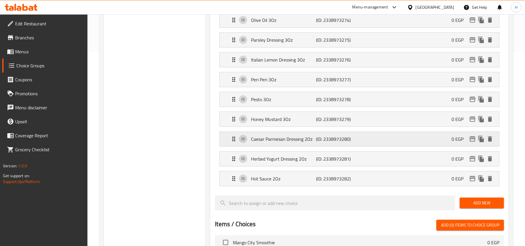
click at [363, 145] on div "Caesar Parmesan Dressing 2Oz (ID: 2338973280) 0 EGP" at bounding box center [361, 139] width 262 height 15
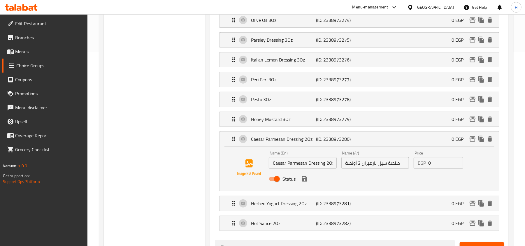
click at [328, 167] on input "Caesar Parmesan Dressing 2Oz" at bounding box center [303, 163] width 68 height 12
paste input "3"
type input "Caesar Parmesan Dressing 3Oz"
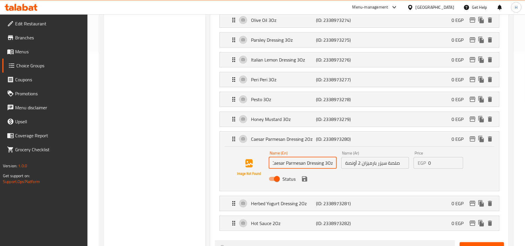
click at [353, 167] on input "صلصة سيزر بارميزان 2 أونصة" at bounding box center [376, 163] width 68 height 12
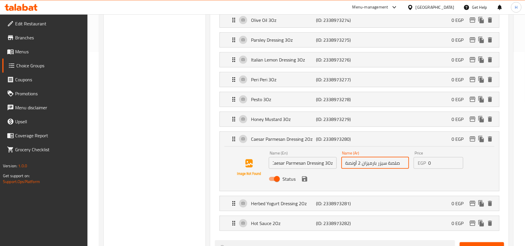
scroll to position [0, 0]
click at [366, 163] on input "صلصة سيزر بارميزان 2 أونصة" at bounding box center [376, 163] width 68 height 12
click at [307, 181] on icon "save" at bounding box center [304, 179] width 7 height 7
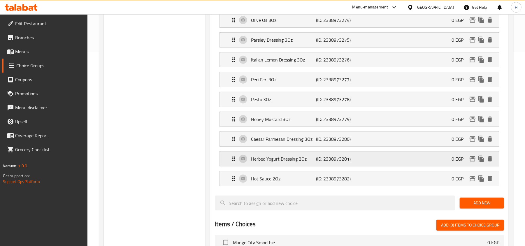
type input "صلصة سيزر بارميزان 3 أونصة"
click at [348, 165] on div "Herbed Yogurt Dressing 2Oz (ID: 2338973281) 0 EGP" at bounding box center [361, 159] width 262 height 15
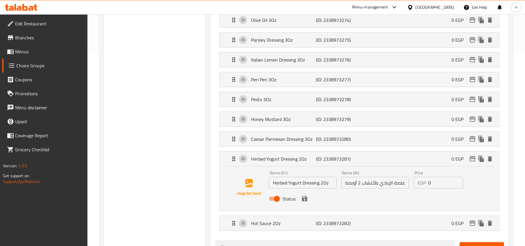
click at [327, 186] on input "Herbed Yogurt Dressing 2Oz" at bounding box center [303, 183] width 68 height 12
paste input "3"
type input "Herbed Yogurt Dressing 3Oz"
click at [359, 186] on input "صلصة الزبادي بالأعشاب 2 أونصة" at bounding box center [376, 183] width 68 height 12
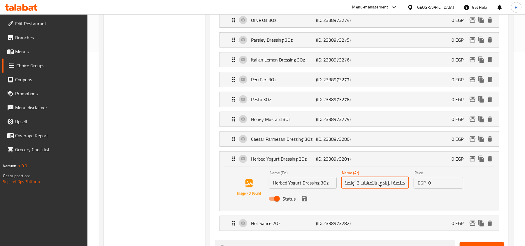
click at [360, 186] on input "صلصة الزبادي بالأعشاب 2 أونصة" at bounding box center [376, 183] width 68 height 12
click at [307, 201] on icon "save" at bounding box center [304, 198] width 5 height 5
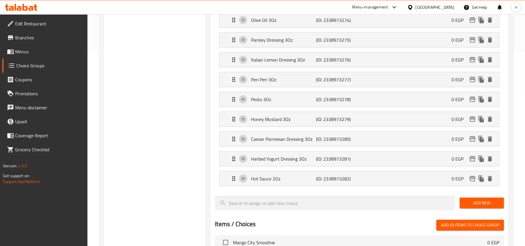
type input "صلصة الزبادي بالأعشاب 3 أونصة"
click at [357, 182] on p "(ID: 2338973282)" at bounding box center [338, 178] width 43 height 7
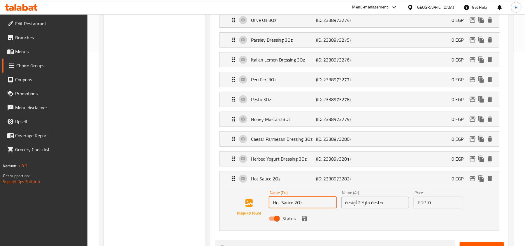
click at [295, 205] on input "Hot Sauce 2Oz" at bounding box center [303, 203] width 68 height 12
paste input "3"
type input "Hot Sauce 3Oz"
click at [372, 205] on input "صلصة حارة 2 أونصة" at bounding box center [376, 203] width 68 height 12
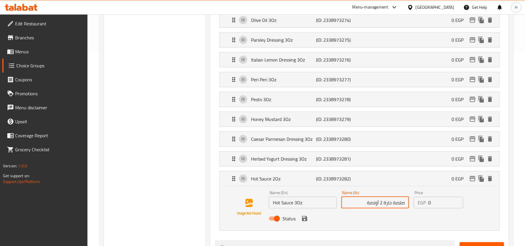
click at [383, 206] on input "صلصة حارة 2 أونصة" at bounding box center [376, 203] width 68 height 12
click at [303, 220] on icon "save" at bounding box center [304, 218] width 5 height 5
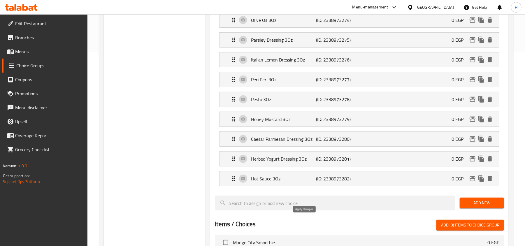
type input "صلصة حارة 3 أونصة"
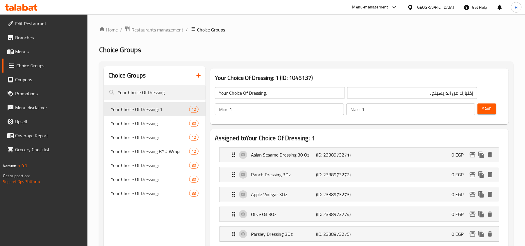
click at [494, 107] on button "Save" at bounding box center [487, 109] width 19 height 11
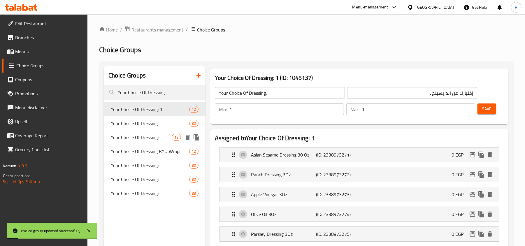
click at [166, 124] on span "Your Choice Of Dressing" at bounding box center [150, 123] width 78 height 7
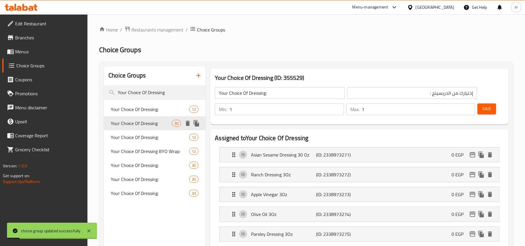
type input "Your Choice Of Dressing"
type input "أختيارك من الدريسينج"
type input "0"
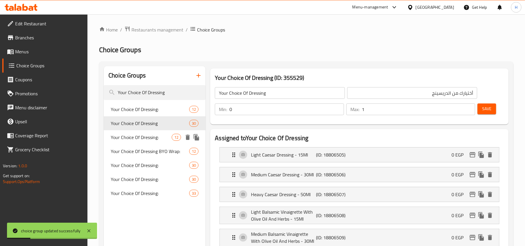
click at [158, 134] on span "Your Choice Of Dressing:" at bounding box center [141, 137] width 61 height 7
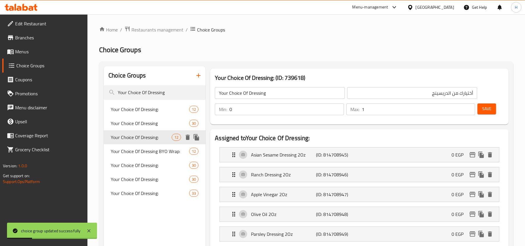
type input "Your Choice Of Dressing:"
type input "إختيارك من الدريسينج:"
type input "1"
click at [157, 110] on span "Your Choice Of Dressing:" at bounding box center [141, 109] width 61 height 7
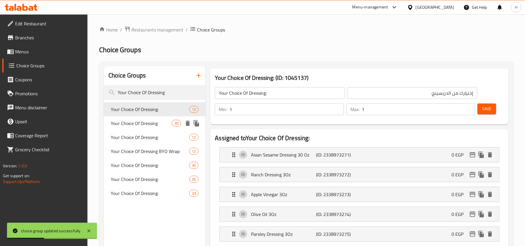
type input "Your Choice Of Dressing:"
type input "إختيارك من الدريسينج :"
click at [156, 137] on span "Your Choice Of Dressing:" at bounding box center [141, 137] width 61 height 7
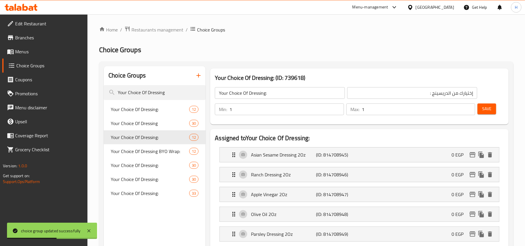
type input "Your Choice Of Dressing:"
type input "إختيارك من الدريسينج:"
drag, startPoint x: 21, startPoint y: 50, endPoint x: 27, endPoint y: 50, distance: 6.1
click at [21, 50] on span "Menus" at bounding box center [49, 51] width 68 height 7
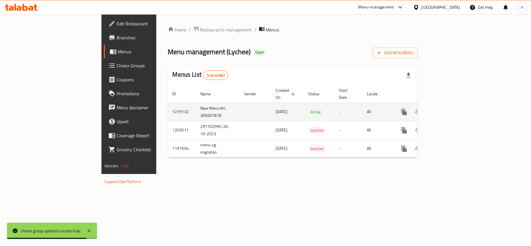
click at [450, 109] on icon "enhanced table" at bounding box center [446, 112] width 7 height 7
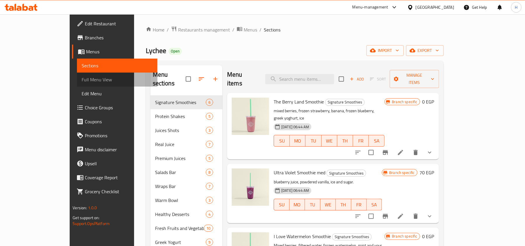
click at [82, 76] on span "Full Menu View" at bounding box center [117, 79] width 71 height 7
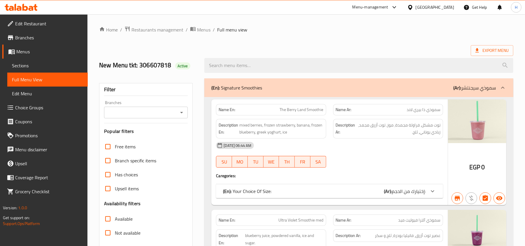
scroll to position [117, 0]
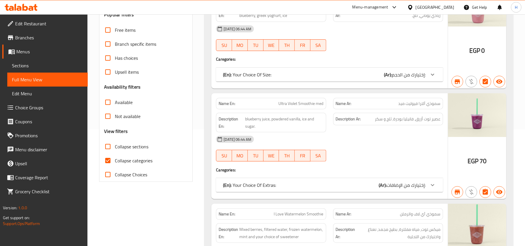
click at [113, 147] on input "Collapse sections" at bounding box center [108, 147] width 14 height 14
checkbox input "true"
click at [109, 158] on input "Collapse categories" at bounding box center [108, 161] width 14 height 14
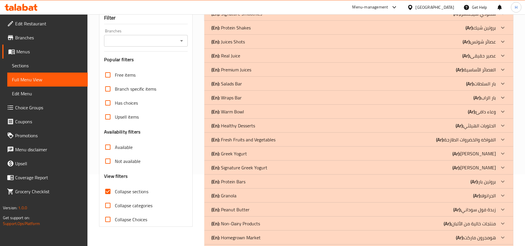
scroll to position [78, 0]
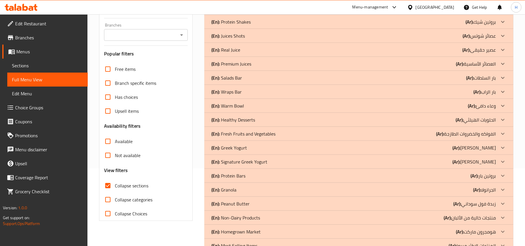
click at [142, 36] on input "Branches" at bounding box center [141, 35] width 71 height 8
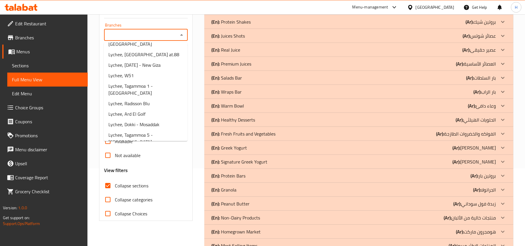
scroll to position [169, 0]
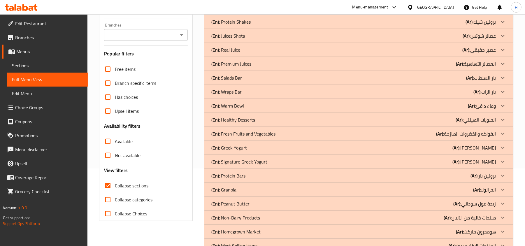
click at [167, 162] on div "Not available" at bounding box center [146, 155] width 84 height 14
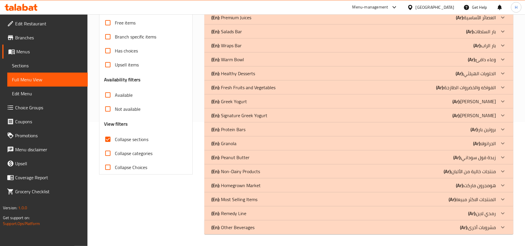
scroll to position [85, 0]
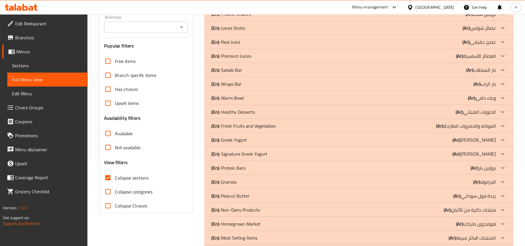
click at [241, 67] on p "(En): Salads Bar" at bounding box center [227, 70] width 31 height 7
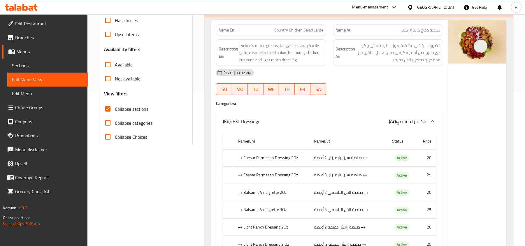
scroll to position [163, 0]
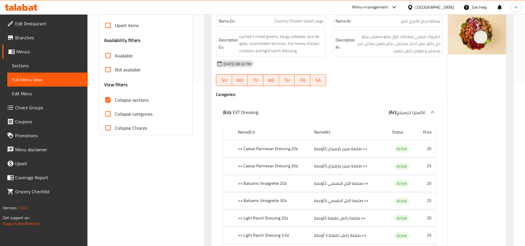
click at [104, 113] on input "Collapse categories" at bounding box center [108, 114] width 14 height 14
checkbox input "true"
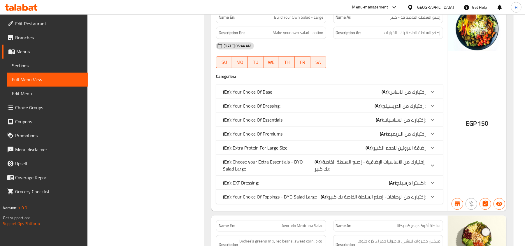
scroll to position [786, 0]
click at [271, 102] on p "(En): Your Choice Of Dressing:" at bounding box center [251, 105] width 57 height 7
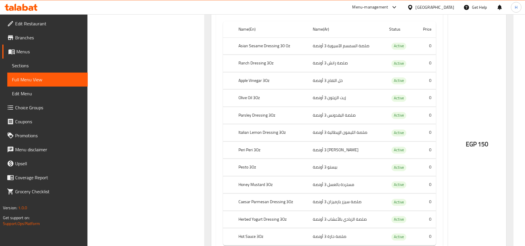
scroll to position [902, 0]
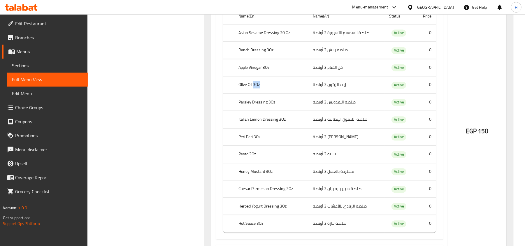
drag, startPoint x: 265, startPoint y: 76, endPoint x: 254, endPoint y: 75, distance: 10.5
click at [254, 76] on th "Olive Oil 3Oz" at bounding box center [271, 84] width 74 height 17
copy th "3Oz"
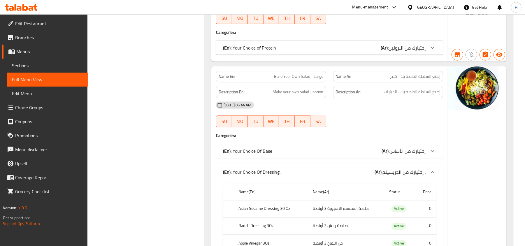
scroll to position [722, 0]
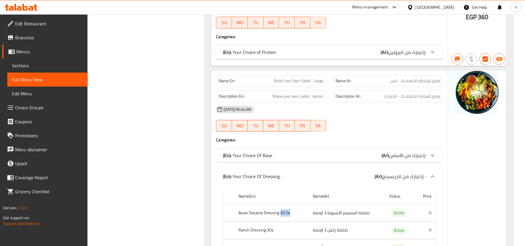
drag, startPoint x: 292, startPoint y: 202, endPoint x: 280, endPoint y: 202, distance: 12.0
click at [280, 205] on th "Asian Sesame Dressing 30 Oz" at bounding box center [271, 213] width 74 height 17
copy th "30 Oz"
click at [76, 102] on link "Choice Groups" at bounding box center [44, 108] width 85 height 14
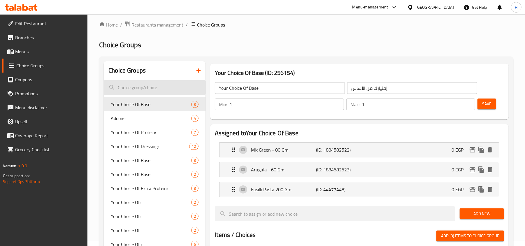
paste input "30 Oz"
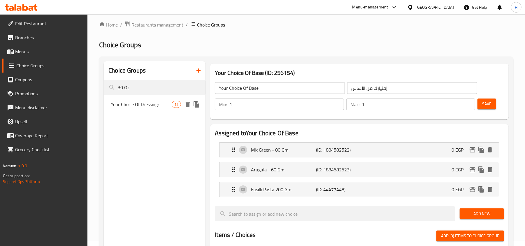
type input "30 Oz"
click at [154, 105] on span "Your Choice Of Dressing:" at bounding box center [141, 104] width 61 height 7
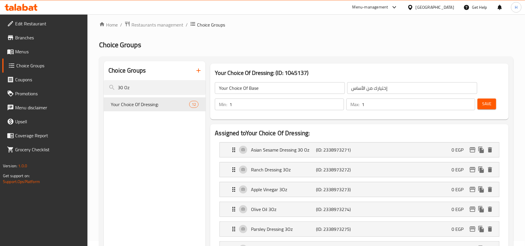
type input "Your Choice Of Dressing:"
type input "إختيارك من الدريسينج :"
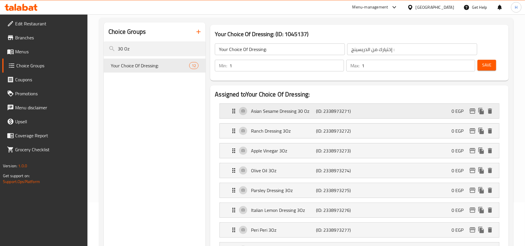
click at [315, 114] on p "Asian Sesame Dressing 30 Oz" at bounding box center [283, 111] width 65 height 7
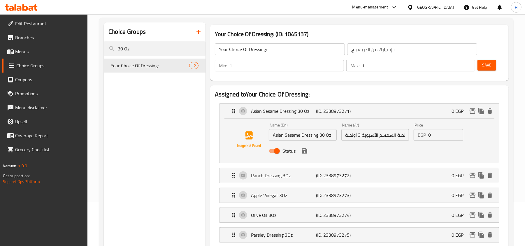
click at [290, 184] on li "Ranch Dressing 3Oz (ID: 2338973272) 0 EGP Name (En) Ranch Dressing 3Oz Name (En…" at bounding box center [359, 176] width 289 height 20
click at [294, 177] on p "Ranch Dressing 3Oz" at bounding box center [283, 175] width 65 height 7
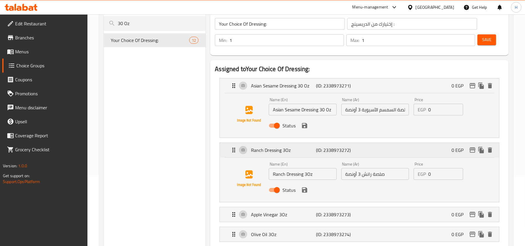
scroll to position [83, 0]
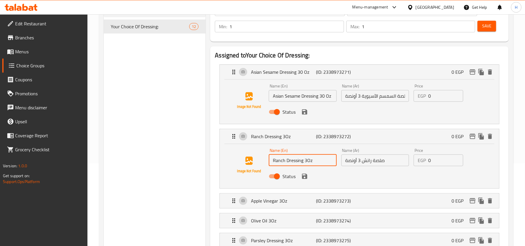
click at [308, 160] on input "Ranch Dressing 3Oz" at bounding box center [303, 161] width 68 height 12
click at [329, 97] on input "Asian Sesame Dressing 30 Oz" at bounding box center [303, 96] width 68 height 12
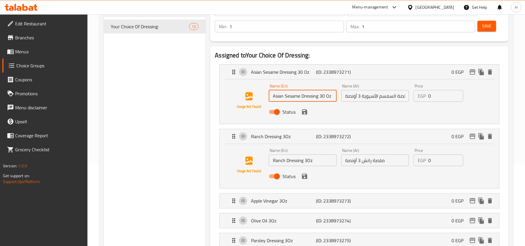
click at [329, 97] on input "Asian Sesame Dressing 30 Oz" at bounding box center [303, 96] width 68 height 12
click at [332, 97] on input "Asian Sesame Dressing 30 Oz" at bounding box center [303, 96] width 68 height 12
drag, startPoint x: 332, startPoint y: 97, endPoint x: 321, endPoint y: 99, distance: 10.8
click at [321, 99] on input "Asian Sesame Dressing 30 Oz" at bounding box center [303, 96] width 68 height 12
paste input "text"
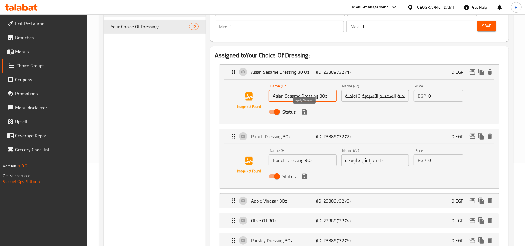
click at [307, 114] on icon "save" at bounding box center [304, 111] width 5 height 5
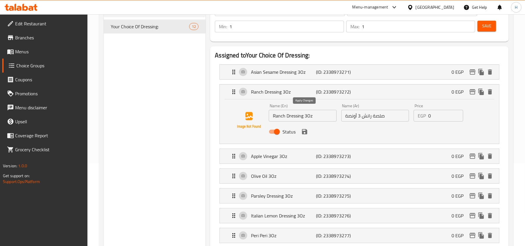
type input "Asian Sesame Dressing 3Oz"
click at [481, 27] on button "Save" at bounding box center [487, 26] width 19 height 11
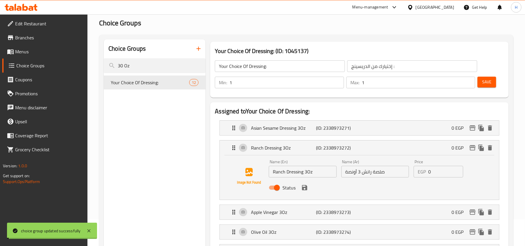
scroll to position [5, 0]
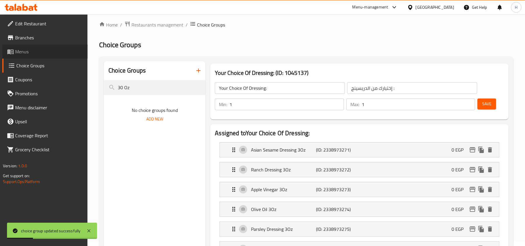
click at [27, 53] on span "Menus" at bounding box center [49, 51] width 68 height 7
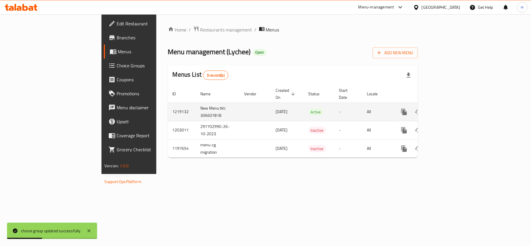
click at [450, 109] on icon "enhanced table" at bounding box center [446, 112] width 7 height 7
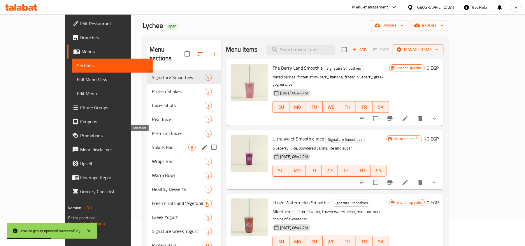
scroll to position [39, 0]
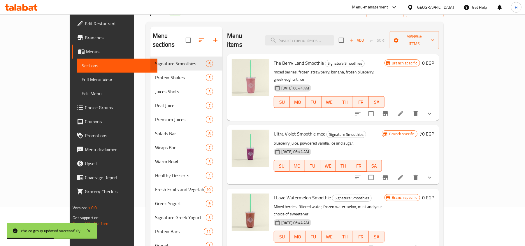
click at [82, 81] on span "Full Menu View" at bounding box center [117, 79] width 71 height 7
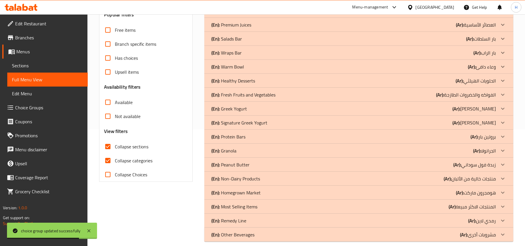
scroll to position [117, 0]
click at [236, 42] on p "(En): Salads Bar" at bounding box center [227, 38] width 31 height 7
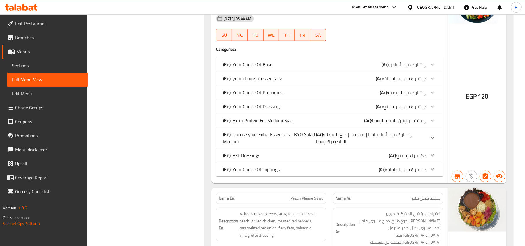
scroll to position [350, 0]
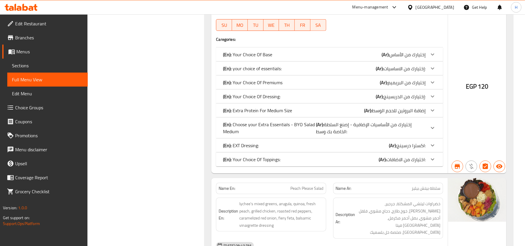
click at [263, 96] on p "(En): Your Choice Of Dressing:" at bounding box center [251, 96] width 57 height 7
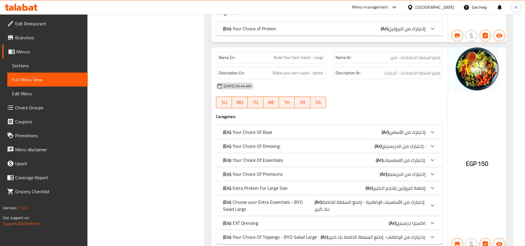
scroll to position [1011, 0]
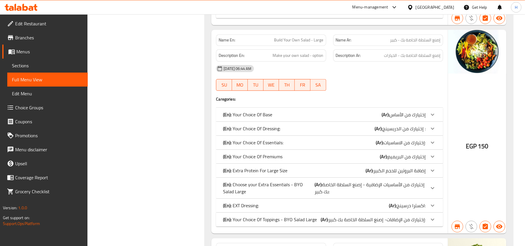
click at [262, 125] on p "(En): Your Choice Of Dressing:" at bounding box center [251, 128] width 57 height 7
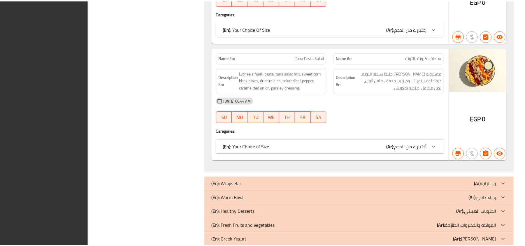
scroll to position [1820, 0]
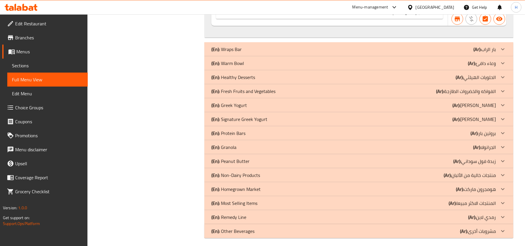
click at [50, 104] on span "Choice Groups" at bounding box center [49, 107] width 68 height 7
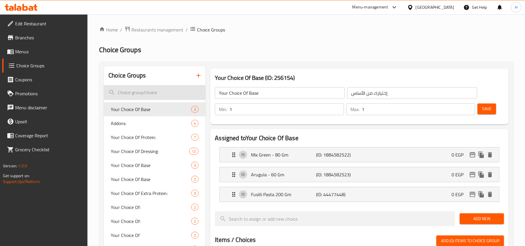
click at [154, 88] on input "search" at bounding box center [155, 92] width 102 height 15
paste input "Your Choice Of Dressing BYO Wrap"
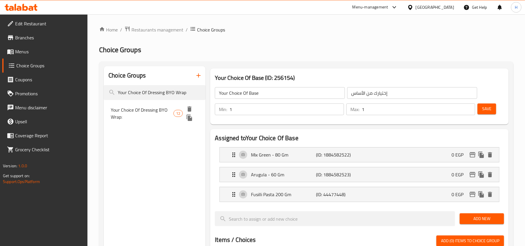
type input "Your Choice Of Dressing BYO Wrap"
click at [151, 109] on span "Your Choice Of Dressing BYO Wrap:" at bounding box center [142, 113] width 63 height 14
type input "Your Choice Of Dressing BYO Wrap:"
type input "إختيارك من الصلصة إصنع الراب الخاص بك:"
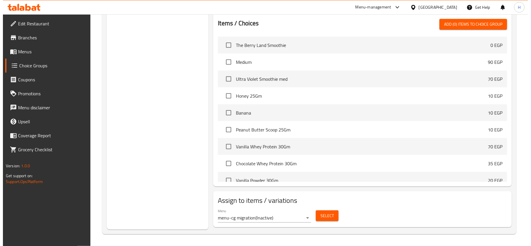
scroll to position [398, 0]
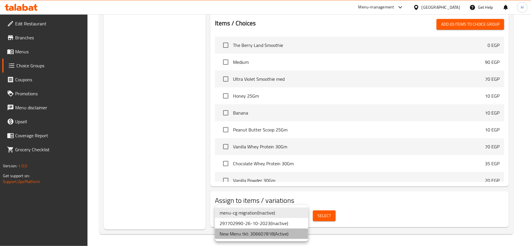
click at [288, 232] on li "New Menu tkt: 306607818 ( Active )" at bounding box center [261, 234] width 93 height 11
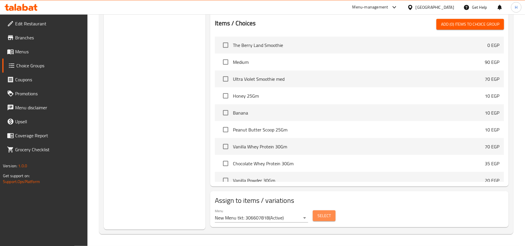
click at [319, 219] on span "Select" at bounding box center [324, 215] width 13 height 7
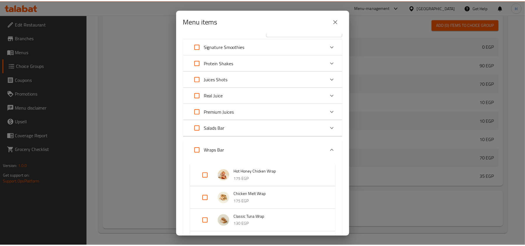
scroll to position [0, 0]
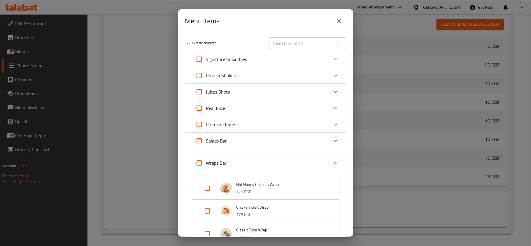
click at [332, 19] on button "close" at bounding box center [339, 21] width 14 height 14
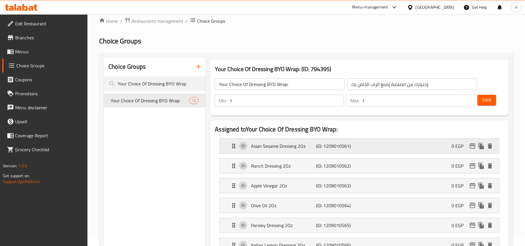
click at [277, 148] on p "Asian Sesame Dressing 2Oz" at bounding box center [283, 146] width 65 height 7
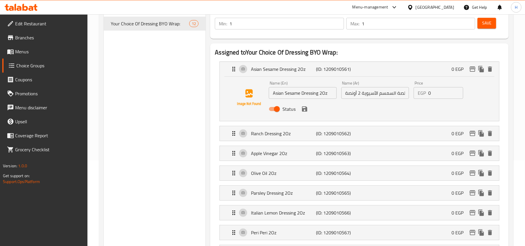
scroll to position [87, 0]
click at [325, 93] on input "Asian Sesame Dressing 2Oz" at bounding box center [303, 92] width 68 height 12
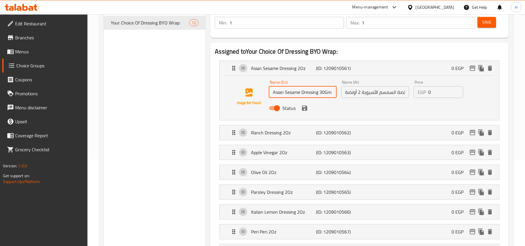
click at [326, 96] on input "Asian Sesame Dressing 30Gm" at bounding box center [303, 92] width 68 height 12
type input "Asian Sesame Dressing 30Gm"
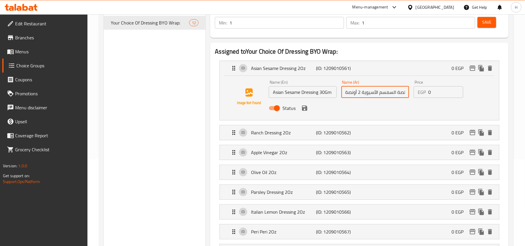
drag, startPoint x: 361, startPoint y: 92, endPoint x: 347, endPoint y: 95, distance: 14.2
click at [347, 95] on input "صلصة السمسم الآسيوية 2 أونصة" at bounding box center [376, 92] width 68 height 12
drag, startPoint x: 342, startPoint y: 89, endPoint x: 347, endPoint y: 92, distance: 6.1
click at [347, 92] on input "صلصة السمسم الآسيوية 2 أونصة" at bounding box center [376, 92] width 68 height 12
click at [346, 93] on input "صلصة السمسم الآسيوية 2 أونصة" at bounding box center [376, 92] width 68 height 12
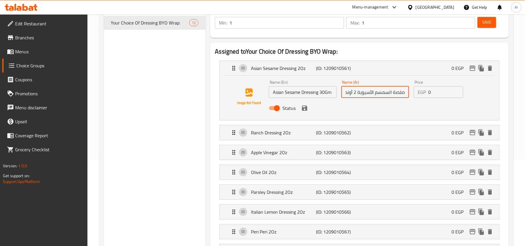
scroll to position [0, -4]
drag, startPoint x: 357, startPoint y: 91, endPoint x: 338, endPoint y: 91, distance: 18.7
click at [338, 91] on div "Name (En) Asian Sesame Dressing 30Gm Name (En) Name (Ar) صلصة السمسم الآسيوية 2…" at bounding box center [375, 97] width 217 height 38
click at [306, 108] on icon "save" at bounding box center [304, 108] width 5 height 5
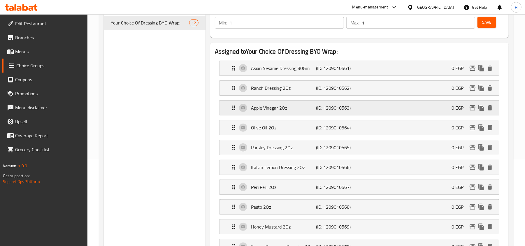
type input "صلصة السمسم الآسيوية 30 جرام"
click at [344, 90] on p "(ID: 1209010562)" at bounding box center [338, 88] width 43 height 7
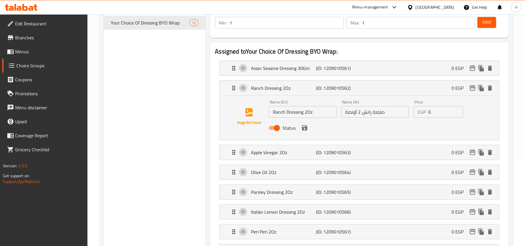
click at [310, 114] on input "Ranch Dressing 2Oz" at bounding box center [303, 112] width 68 height 12
paste input "30Gm"
type input "Ranch Dressing 30Gm"
click at [361, 115] on input "صلصة رانش 2 أونصة" at bounding box center [376, 112] width 68 height 12
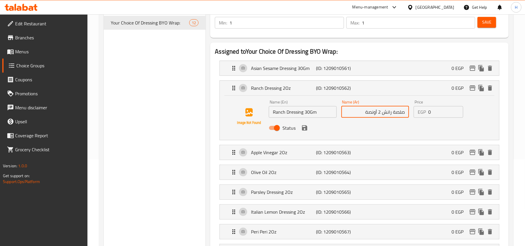
drag, startPoint x: 351, startPoint y: 111, endPoint x: 381, endPoint y: 113, distance: 29.5
click at [381, 113] on input "صلصة رانش 2 أونصة" at bounding box center [376, 112] width 68 height 12
click at [303, 130] on icon "save" at bounding box center [304, 127] width 5 height 5
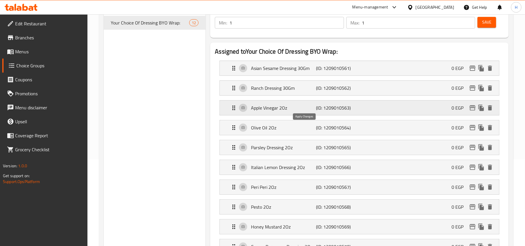
type input "صلصة رانش 30 جرام"
click at [327, 99] on li "Apple Vinegar 2Oz (ID: 1209010563) 0 EGP Name (En) Apple Vinegar 2Oz Name (En) …" at bounding box center [359, 108] width 289 height 20
click at [329, 108] on p "(ID: 1209010563)" at bounding box center [338, 107] width 43 height 7
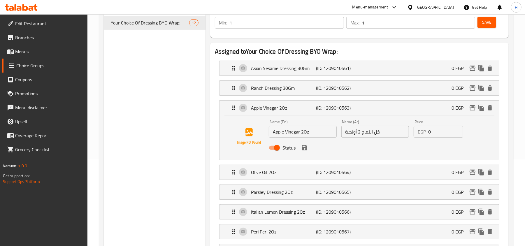
click at [308, 133] on input "Apple Vinegar 2Oz" at bounding box center [303, 132] width 68 height 12
paste input "30Gm"
type input "Apple Vinegar 30Gm"
click at [362, 133] on input "خل التفاح 2 أونصة" at bounding box center [376, 132] width 68 height 12
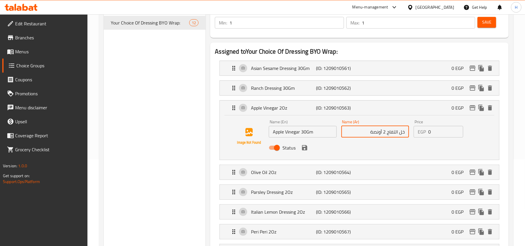
drag, startPoint x: 362, startPoint y: 133, endPoint x: 386, endPoint y: 136, distance: 24.6
click at [386, 136] on input "خل التفاح 2 أونصة" at bounding box center [376, 132] width 68 height 12
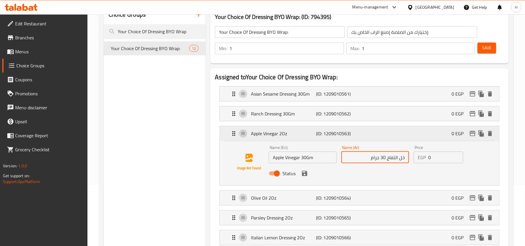
scroll to position [48, 0]
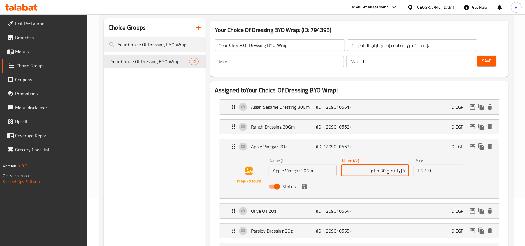
click at [305, 189] on icon "save" at bounding box center [304, 186] width 5 height 5
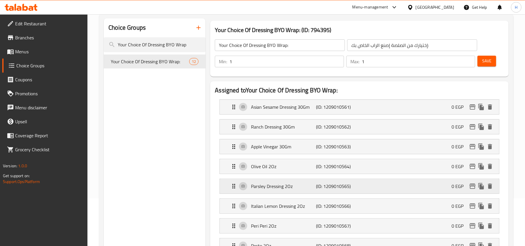
type input "خل التفاح 30 جرام"
click at [350, 169] on p "(ID: 1209010564)" at bounding box center [338, 166] width 43 height 7
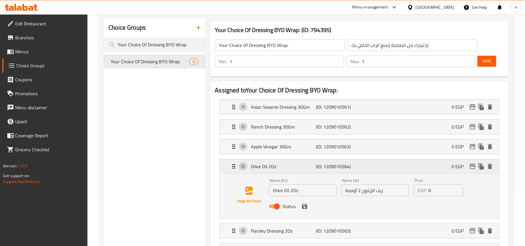
scroll to position [87, 0]
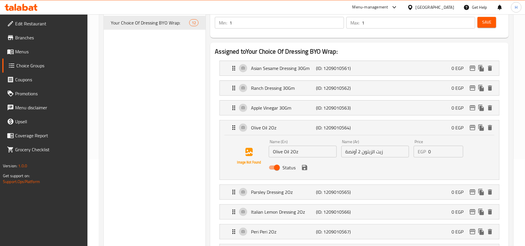
click at [296, 153] on input "Olive Oil 2Oz" at bounding box center [303, 152] width 68 height 12
paste input "30Gm"
type input "Olive Oil 30Gm"
click at [362, 155] on input "زيت الزيتون 2 أونصة" at bounding box center [376, 152] width 68 height 12
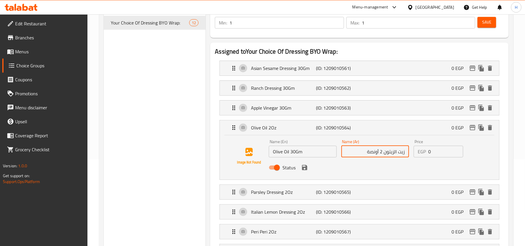
drag, startPoint x: 362, startPoint y: 154, endPoint x: 382, endPoint y: 154, distance: 19.8
click at [382, 154] on input "زيت الزيتون 2 أونصة" at bounding box center [376, 152] width 68 height 12
click at [307, 166] on icon "save" at bounding box center [304, 167] width 7 height 7
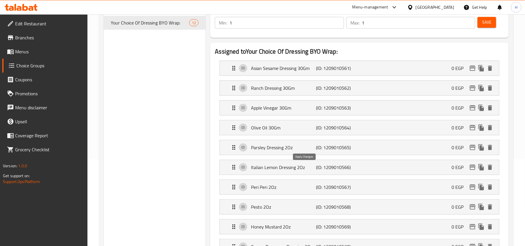
type input "زيت الزيتون 30 جرام"
click at [309, 151] on p "Parsley Dressing 2Oz" at bounding box center [283, 147] width 65 height 7
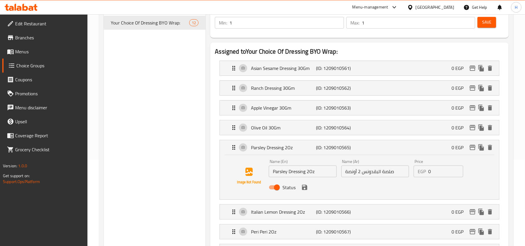
click at [313, 175] on input "Parsley Dressing 2Oz" at bounding box center [303, 172] width 68 height 12
paste input "30Gm"
type input "Parsley Dressing 30Gm"
click at [361, 174] on input "صلصة البقدونس 2 أونصة" at bounding box center [376, 172] width 68 height 12
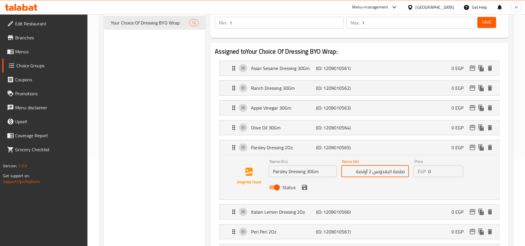
drag, startPoint x: 352, startPoint y: 174, endPoint x: 372, endPoint y: 174, distance: 19.8
click at [372, 174] on input "صلصة البقدونس 2 أونصة" at bounding box center [376, 172] width 68 height 12
click at [303, 188] on icon "save" at bounding box center [304, 187] width 5 height 5
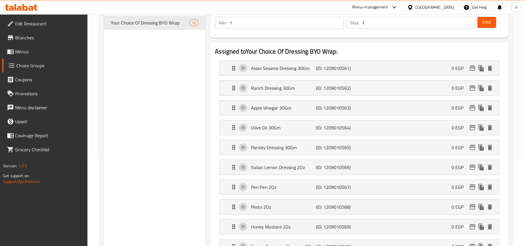
type input "صلصة البقدونس 30 جرام"
click at [333, 167] on p "(ID: 1209010566)" at bounding box center [338, 167] width 43 height 7
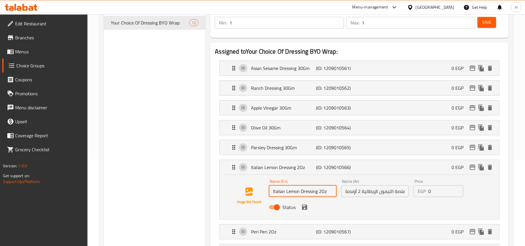
click at [324, 194] on input "Italian Lemon Dressing 2Oz" at bounding box center [303, 192] width 68 height 12
paste input "30Gm"
type input "Italian Lemon Dressing 30Gm"
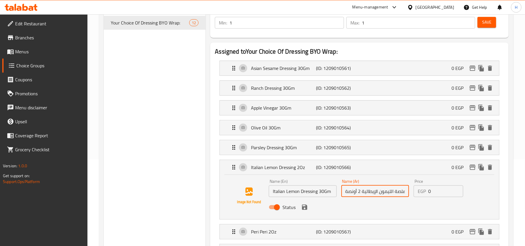
click at [352, 193] on input "صلصة الليمون الإيطالية 2 أونصة" at bounding box center [376, 192] width 68 height 12
drag, startPoint x: 360, startPoint y: 191, endPoint x: 333, endPoint y: 191, distance: 27.1
click at [333, 191] on div "Name (En) Italian Lemon Dressing 30Gm Name (En) Name (Ar) صلصة الليمون الإيطالي…" at bounding box center [375, 196] width 217 height 38
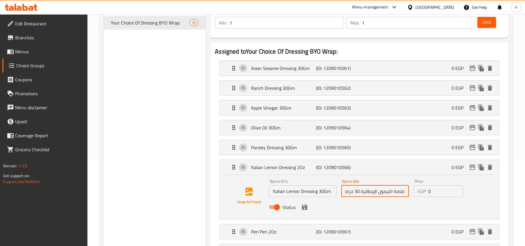
click at [305, 208] on icon "save" at bounding box center [304, 207] width 5 height 5
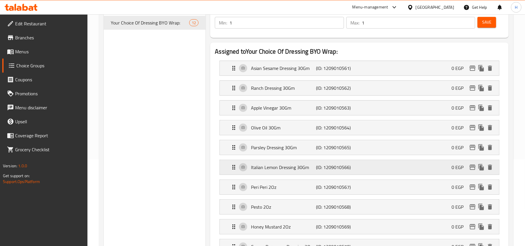
type input "صلصة الليمون الإيطالية 30 جرام"
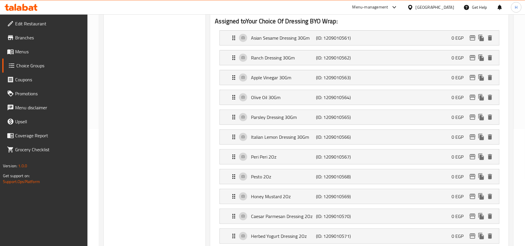
scroll to position [165, 0]
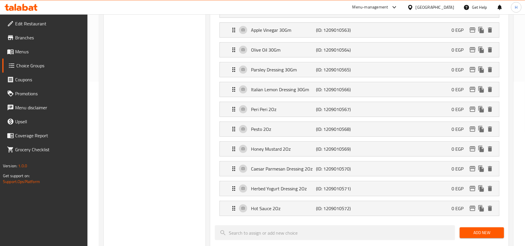
click at [333, 103] on div "Peri Peri 2Oz (ID: 1209010567) 0 EGP Name (En) Peri Peri 2Oz Name (En) Name (Ar…" at bounding box center [360, 109] width 280 height 15
click at [334, 111] on p "(ID: 1209010567)" at bounding box center [338, 109] width 43 height 7
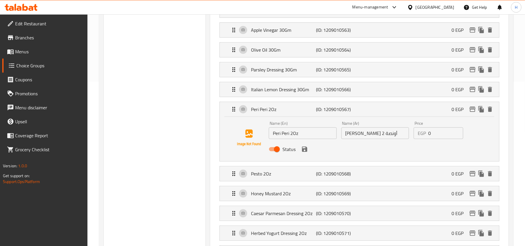
click at [298, 136] on input "Peri Peri 2Oz" at bounding box center [303, 133] width 68 height 12
paste input "30Gm"
type input "Peri Peri 30Gm"
click at [362, 139] on input "[PERSON_NAME] 2 أونصة" at bounding box center [376, 133] width 68 height 12
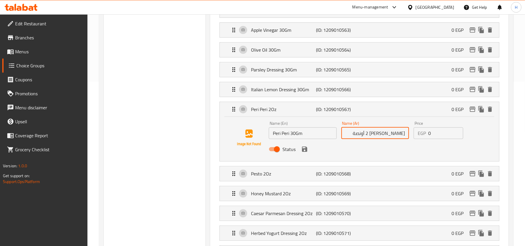
drag, startPoint x: 364, startPoint y: 137, endPoint x: 385, endPoint y: 135, distance: 21.0
click at [385, 135] on input "[PERSON_NAME] 2 أونصة" at bounding box center [376, 133] width 68 height 12
click at [306, 149] on icon "save" at bounding box center [304, 149] width 5 height 5
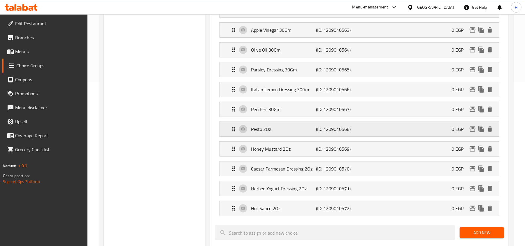
type input "[PERSON_NAME] 30 جرام"
click at [348, 132] on p "(ID: 1209010568)" at bounding box center [338, 129] width 43 height 7
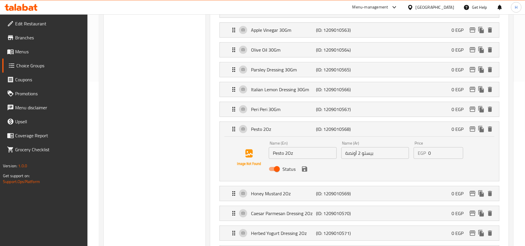
click at [287, 155] on input "Pesto 2Oz" at bounding box center [303, 153] width 68 height 12
paste input "30Gm"
type input "Pesto 30Gm"
click at [361, 153] on input "بيستو 2 أونصة" at bounding box center [376, 153] width 68 height 12
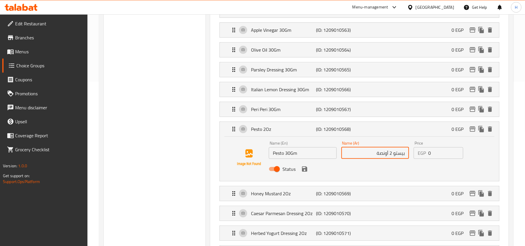
drag, startPoint x: 366, startPoint y: 155, endPoint x: 392, endPoint y: 155, distance: 26.8
click at [392, 155] on input "بيستو 2 أونصة" at bounding box center [376, 153] width 68 height 12
click at [303, 172] on icon "save" at bounding box center [304, 169] width 5 height 5
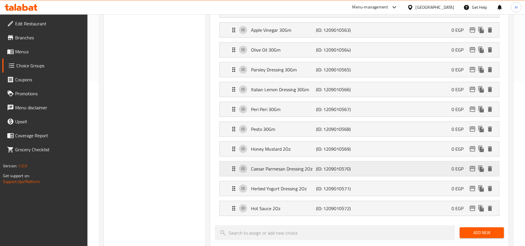
type input "بيستو 30 جرام"
click at [340, 153] on p "(ID: 1209010569)" at bounding box center [338, 149] width 43 height 7
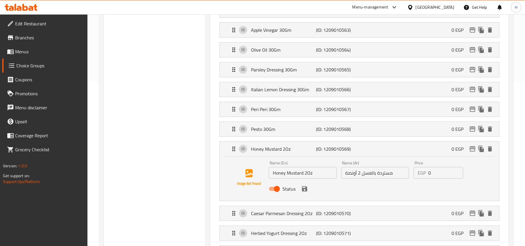
click at [308, 175] on input "Honey Mustard 2Oz" at bounding box center [303, 173] width 68 height 12
paste input "30Gm"
type input "Honey Mustard 30Gm"
click at [346, 172] on input "مستردة بالعسل 2 أونصة" at bounding box center [376, 173] width 68 height 12
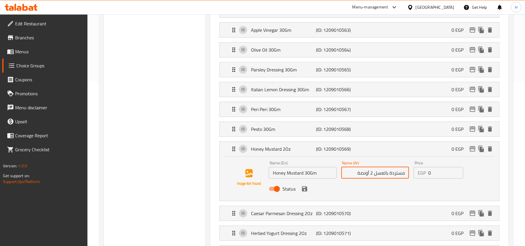
drag, startPoint x: 357, startPoint y: 177, endPoint x: 373, endPoint y: 173, distance: 16.1
click at [373, 173] on input "مستردة بالعسل 2 أونصة" at bounding box center [376, 173] width 68 height 12
paste input "30Gm"
click at [305, 190] on icon "save" at bounding box center [304, 188] width 5 height 5
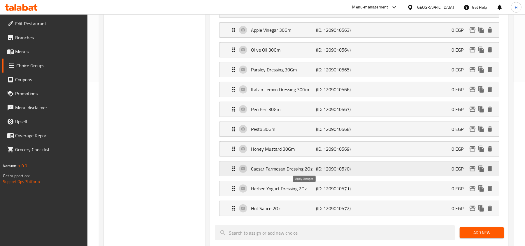
type input "مستردة بالعسل 30 جرام"
click at [354, 167] on div "Caesar Parmesan Dressing 2Oz (ID: 1209010570) 0 EGP" at bounding box center [361, 169] width 262 height 15
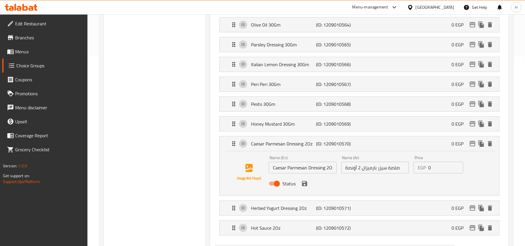
scroll to position [203, 0]
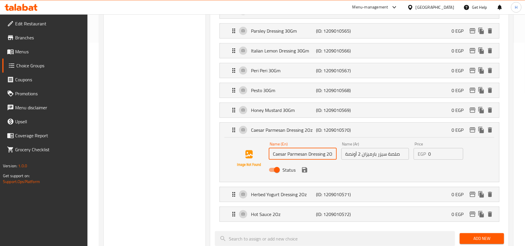
click at [331, 157] on input "Caesar Parmesan Dressing 2Oz" at bounding box center [303, 154] width 68 height 12
paste input "30Gm"
type input "Caesar Parmesan Dressing 30Gm"
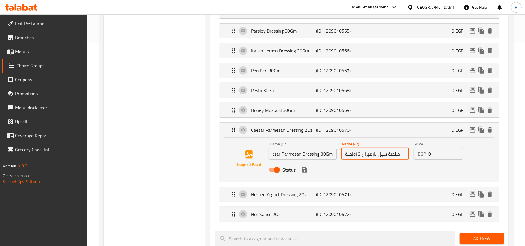
click at [354, 159] on input "صلصة سيزر بارميزان 2 أونصة" at bounding box center [376, 154] width 68 height 12
drag, startPoint x: 350, startPoint y: 158, endPoint x: 366, endPoint y: 159, distance: 15.5
click at [366, 159] on input "صلصة سيزر بارميزان 2 أونصة" at bounding box center [376, 154] width 68 height 12
click at [303, 172] on icon "save" at bounding box center [304, 169] width 5 height 5
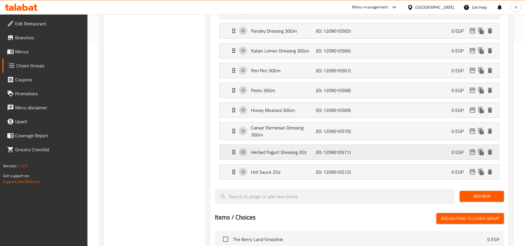
type input "صلصة سيزر بارميزان 30 جرام"
click at [327, 149] on div "Herbed Yogurt Dressing 2Oz (ID: 1209010571) 0 EGP" at bounding box center [361, 152] width 262 height 15
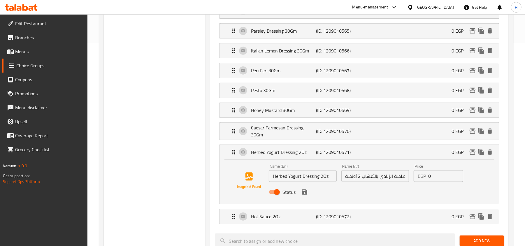
click at [326, 179] on input "Herbed Yogurt Dressing 2Oz" at bounding box center [303, 176] width 68 height 12
paste input "30Gm"
type input "Herbed Yogurt Dressing 30Gm"
click at [352, 182] on input "صلصة الزبادي بالأعشاب 2 أونصة" at bounding box center [376, 176] width 68 height 12
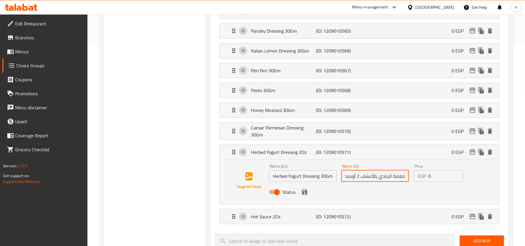
scroll to position [0, -1]
drag, startPoint x: 360, startPoint y: 178, endPoint x: 315, endPoint y: 175, distance: 45.0
click at [315, 175] on div "Name (En) Herbed Yogurt Dressing 30Gm Name (En) Name (Ar) صلصة الزبادي بالأعشاب…" at bounding box center [375, 181] width 217 height 38
click at [306, 195] on icon "save" at bounding box center [304, 192] width 5 height 5
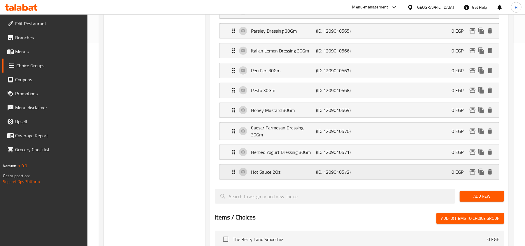
type input "صلصة الزبادي بالأعشاب 30 جرام"
click at [349, 172] on p "(ID: 1209010572)" at bounding box center [338, 172] width 43 height 7
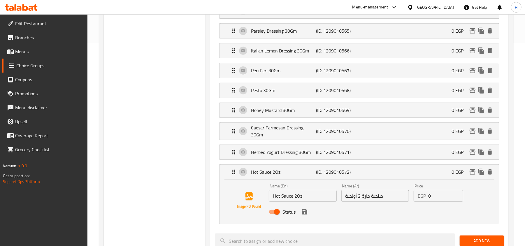
click at [300, 201] on input "Hot Sauce 2Oz" at bounding box center [303, 196] width 68 height 12
paste input "30Gm"
type input "Hot Sauce 30Gm"
click at [358, 200] on input "صلصة حارة 2 أونصة" at bounding box center [376, 196] width 68 height 12
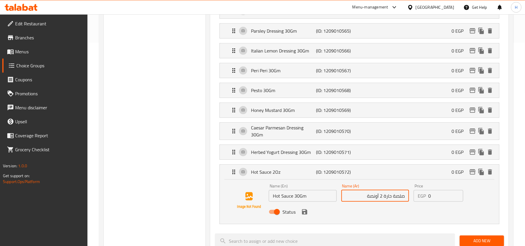
drag, startPoint x: 355, startPoint y: 200, endPoint x: 390, endPoint y: 203, distance: 35.2
click at [390, 202] on input "صلصة حارة 2 أونصة" at bounding box center [376, 196] width 68 height 12
click at [366, 199] on input "صلصة حارة 2 أونصة" at bounding box center [376, 196] width 68 height 12
drag, startPoint x: 366, startPoint y: 199, endPoint x: 384, endPoint y: 200, distance: 17.8
click at [384, 200] on input "صلصة حارة 2 أونصة" at bounding box center [376, 196] width 68 height 12
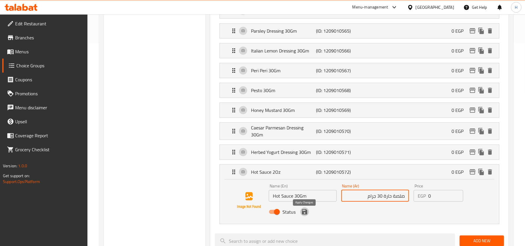
click at [306, 212] on icon "save" at bounding box center [304, 211] width 5 height 5
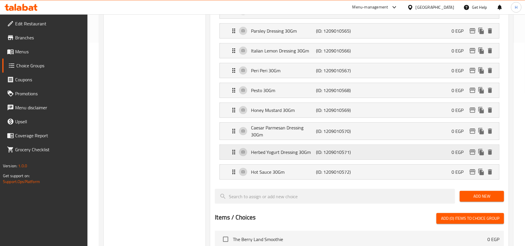
type input "صلصة حارة 30 جرام"
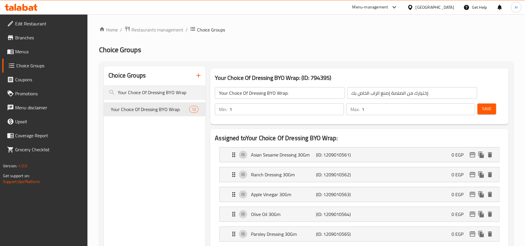
click at [483, 112] on span "Save" at bounding box center [487, 108] width 9 height 7
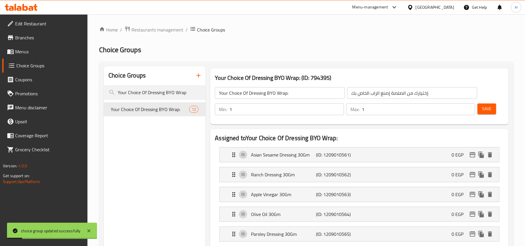
click at [47, 52] on span "Menus" at bounding box center [49, 51] width 68 height 7
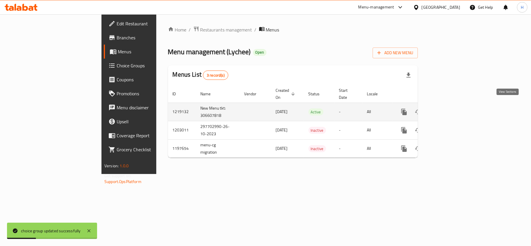
click at [453, 105] on link "enhanced table" at bounding box center [446, 112] width 14 height 14
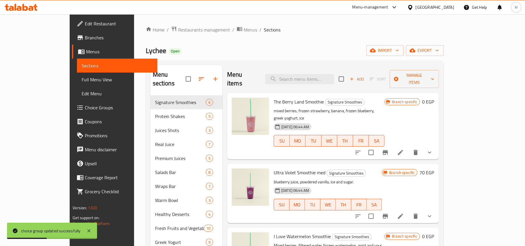
click at [82, 78] on span "Full Menu View" at bounding box center [117, 79] width 71 height 7
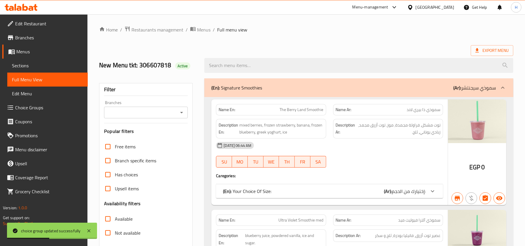
click at [110, 146] on div "Free items Branch specific items Has choices Upsell items Availability filters …" at bounding box center [146, 219] width 84 height 159
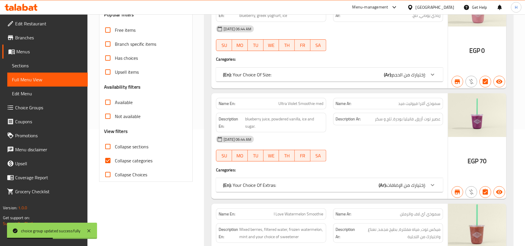
drag, startPoint x: 110, startPoint y: 158, endPoint x: 186, endPoint y: 166, distance: 76.3
click at [110, 158] on input "Collapse categories" at bounding box center [108, 161] width 14 height 14
checkbox input "false"
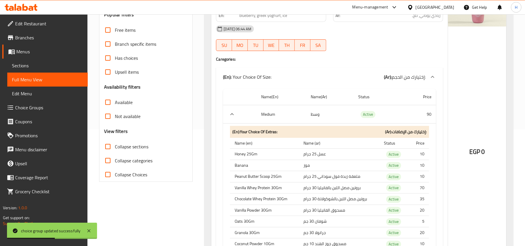
click at [108, 146] on input "Collapse sections" at bounding box center [108, 147] width 14 height 14
checkbox input "true"
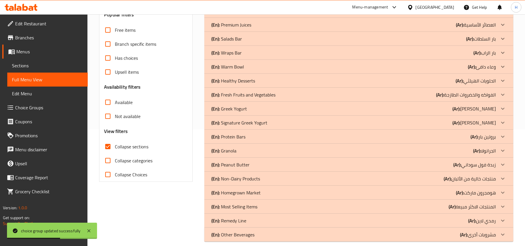
click at [110, 162] on input "Collapse categories" at bounding box center [108, 161] width 14 height 14
checkbox input "true"
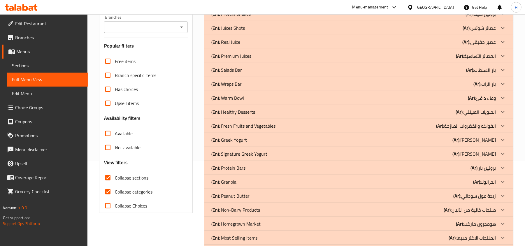
scroll to position [47, 0]
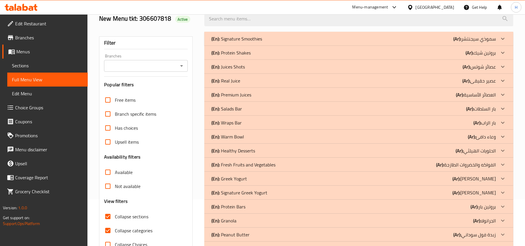
click at [250, 121] on div "(En): Wraps Bar (Ar): بار الراب" at bounding box center [354, 122] width 285 height 7
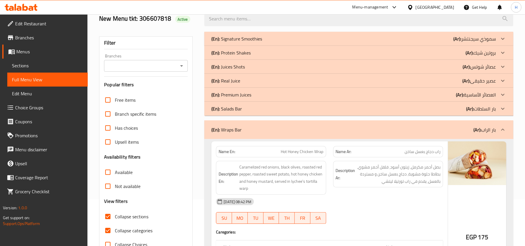
click at [250, 121] on div "(En): Wraps Bar (Ar): بار الراب" at bounding box center [359, 129] width 309 height 19
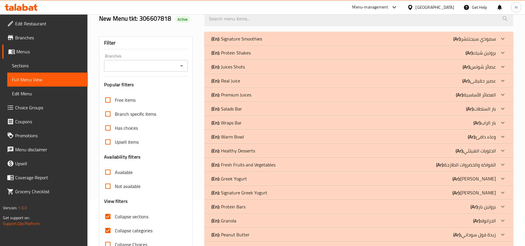
scroll to position [8, 0]
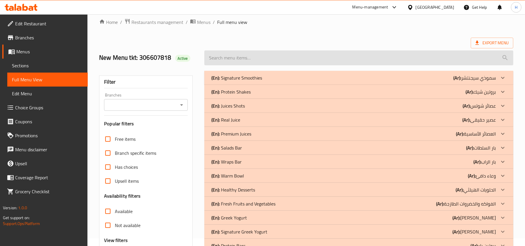
click at [240, 60] on input "search" at bounding box center [359, 57] width 309 height 15
paste input "Build Your Own Wrap"
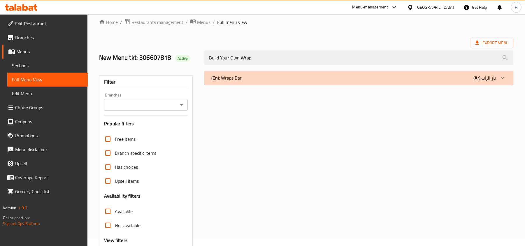
type input "Build Your Own Wrap"
drag, startPoint x: 305, startPoint y: 83, endPoint x: 306, endPoint y: 77, distance: 6.2
click at [305, 84] on div "(En): Wraps Bar (Ar): بار الراب" at bounding box center [359, 78] width 309 height 14
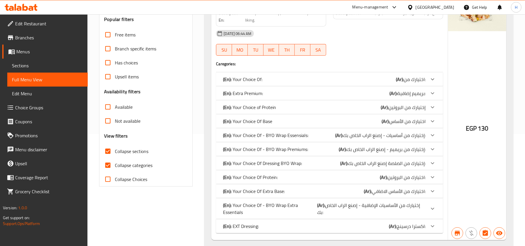
scroll to position [124, 0]
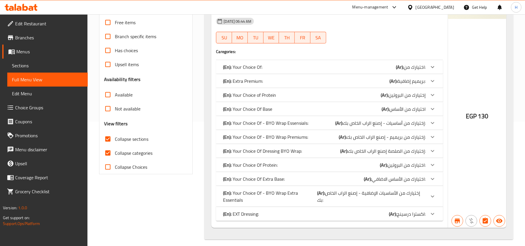
click at [298, 151] on p "(En): Your Choice Of Dressing BYO Wrap:" at bounding box center [262, 151] width 79 height 7
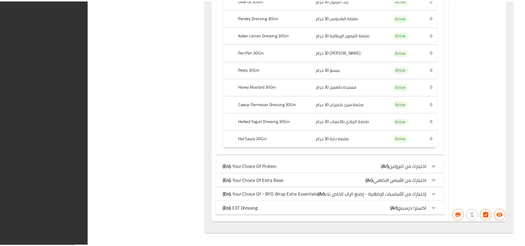
scroll to position [375, 0]
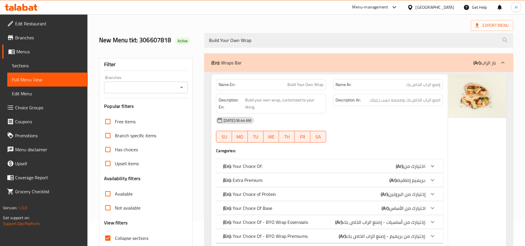
drag, startPoint x: 80, startPoint y: 75, endPoint x: 75, endPoint y: 68, distance: 8.5
click at [80, 75] on link "Full Menu View" at bounding box center [47, 80] width 81 height 14
click at [75, 68] on span "Sections" at bounding box center [47, 65] width 71 height 7
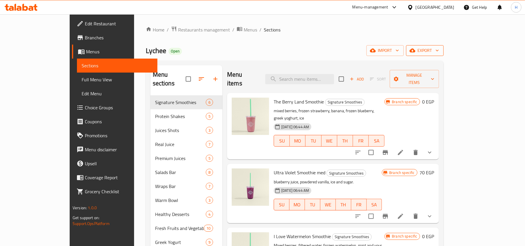
click at [416, 48] on icon "button" at bounding box center [413, 51] width 6 height 6
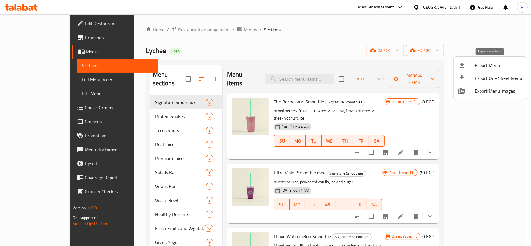
click at [482, 71] on li "Export Menu" at bounding box center [490, 65] width 73 height 13
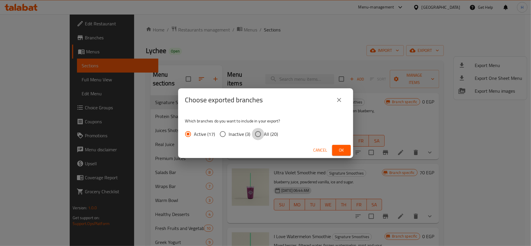
click at [258, 134] on input "All (20)" at bounding box center [258, 134] width 12 height 12
radio input "true"
click at [348, 147] on button "Ok" at bounding box center [341, 150] width 19 height 11
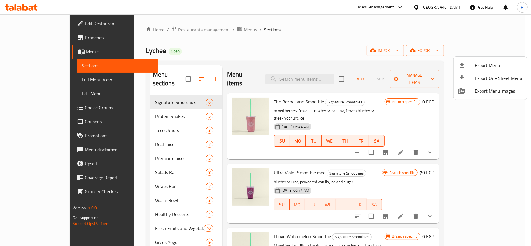
click at [29, 35] on div at bounding box center [265, 123] width 531 height 246
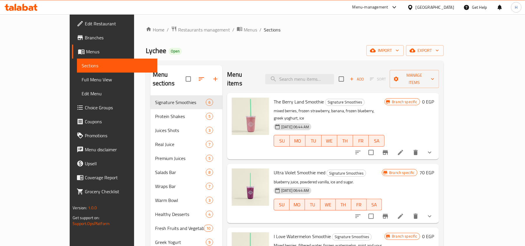
click at [85, 36] on span "Branches" at bounding box center [119, 37] width 68 height 7
